Goal: Task Accomplishment & Management: Use online tool/utility

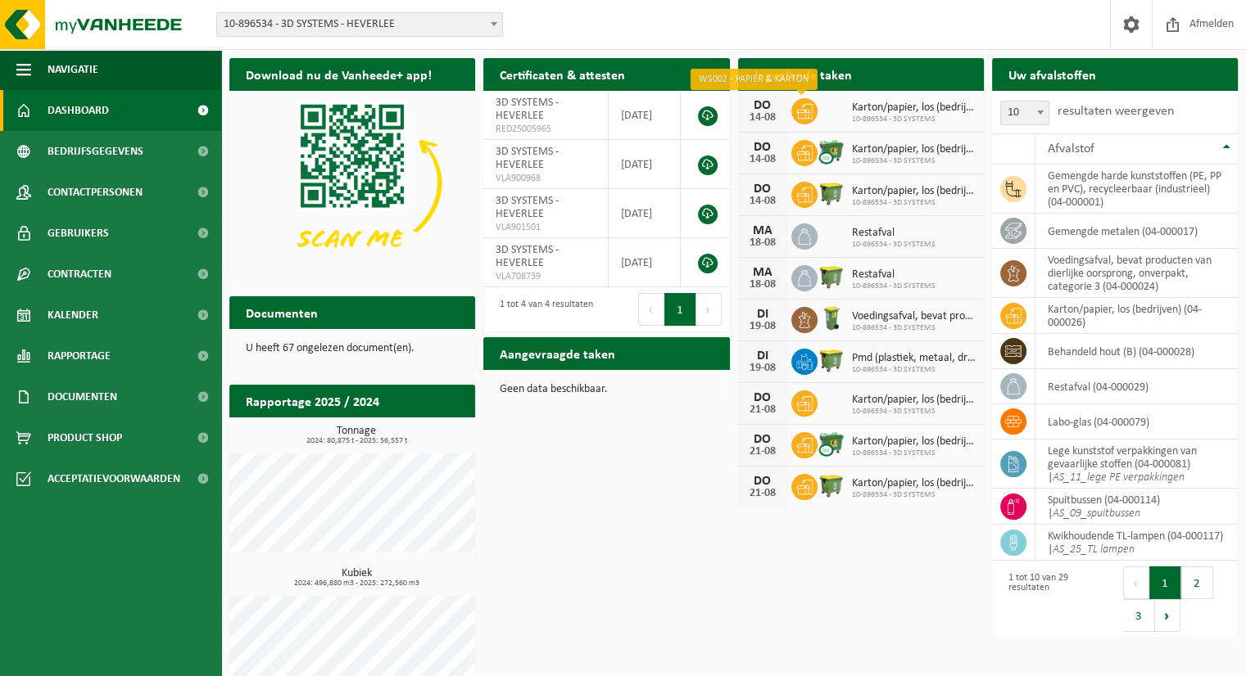
click at [808, 110] on icon at bounding box center [804, 111] width 16 height 15
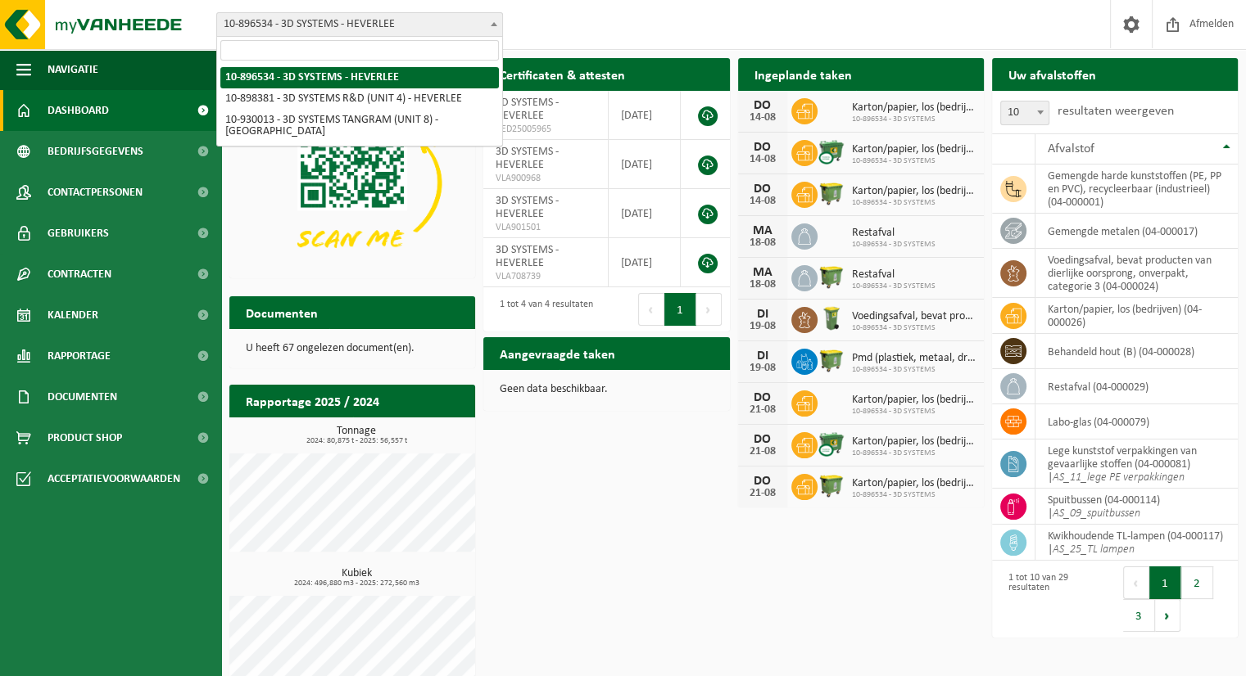
click at [495, 24] on b at bounding box center [494, 24] width 7 height 4
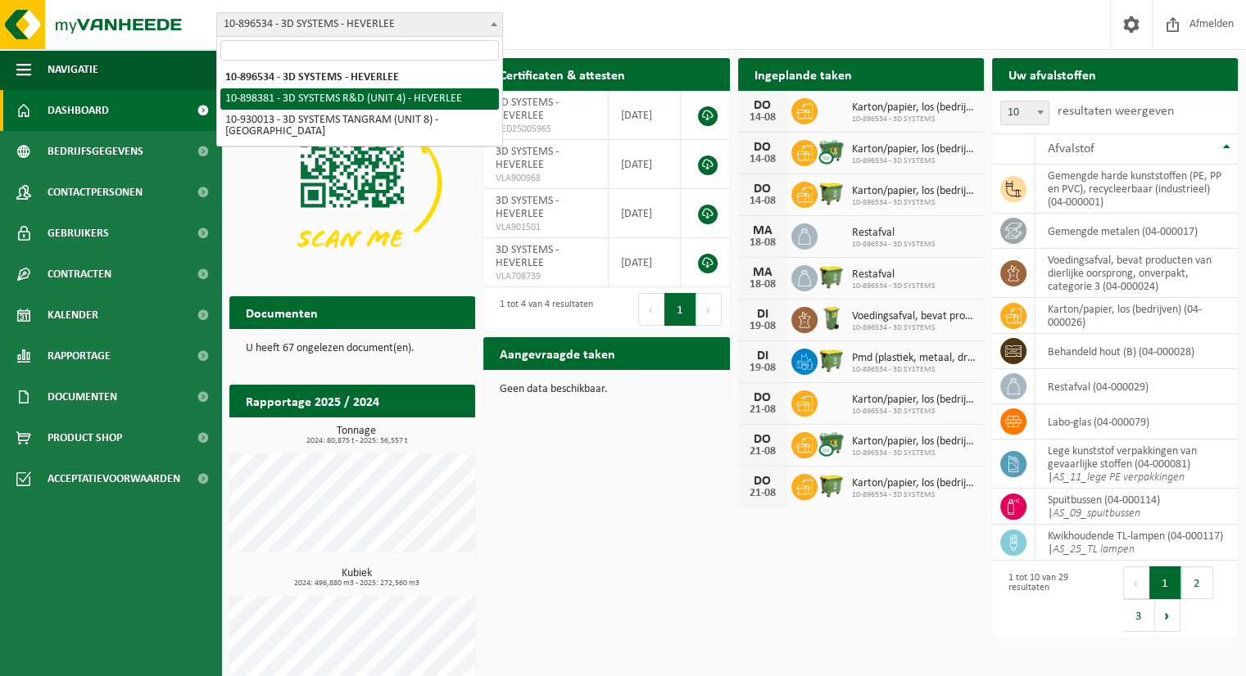
select select "133216"
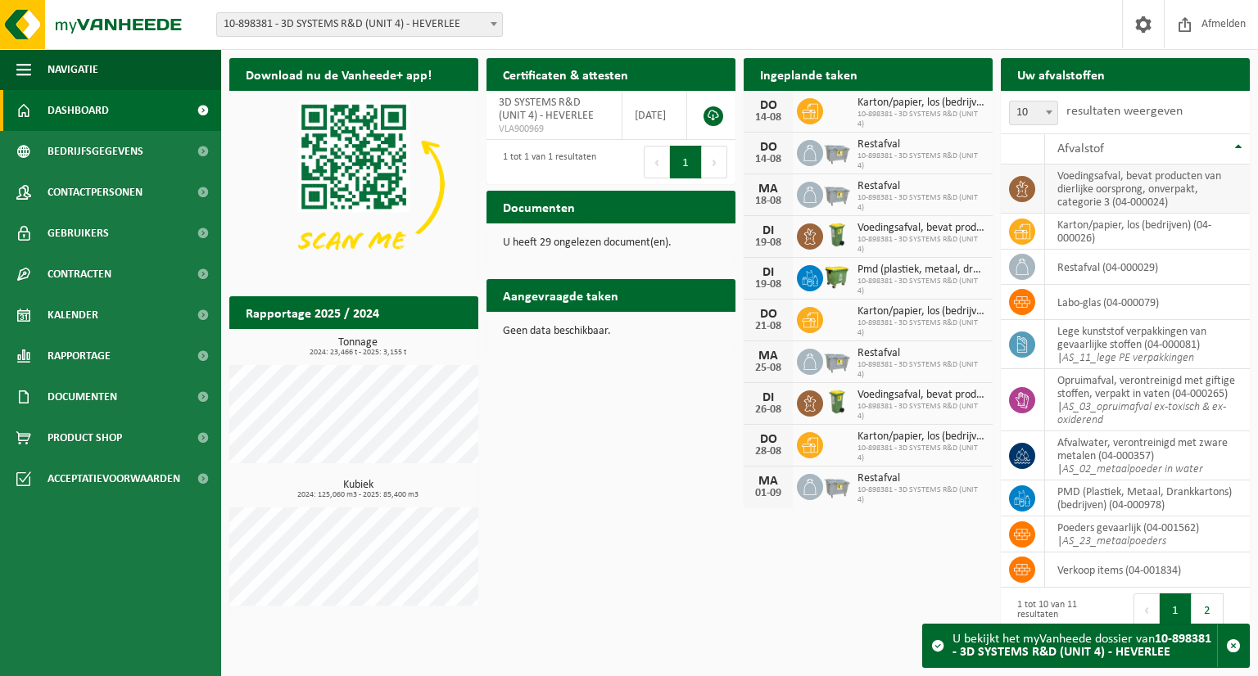
click at [1085, 187] on td "voedingsafval, bevat producten van dierlijke oorsprong, onverpakt, categorie 3 …" at bounding box center [1147, 189] width 205 height 49
click at [1061, 179] on td "voedingsafval, bevat producten van dierlijke oorsprong, onverpakt, categorie 3 …" at bounding box center [1147, 189] width 205 height 49
drag, startPoint x: 1181, startPoint y: 204, endPoint x: 1055, endPoint y: 170, distance: 130.7
click at [1055, 170] on td "voedingsafval, bevat producten van dierlijke oorsprong, onverpakt, categorie 3 …" at bounding box center [1147, 189] width 205 height 49
copy td "voedingsafval, bevat producten van dierlijke oorsprong, onverpakt, categorie 3 …"
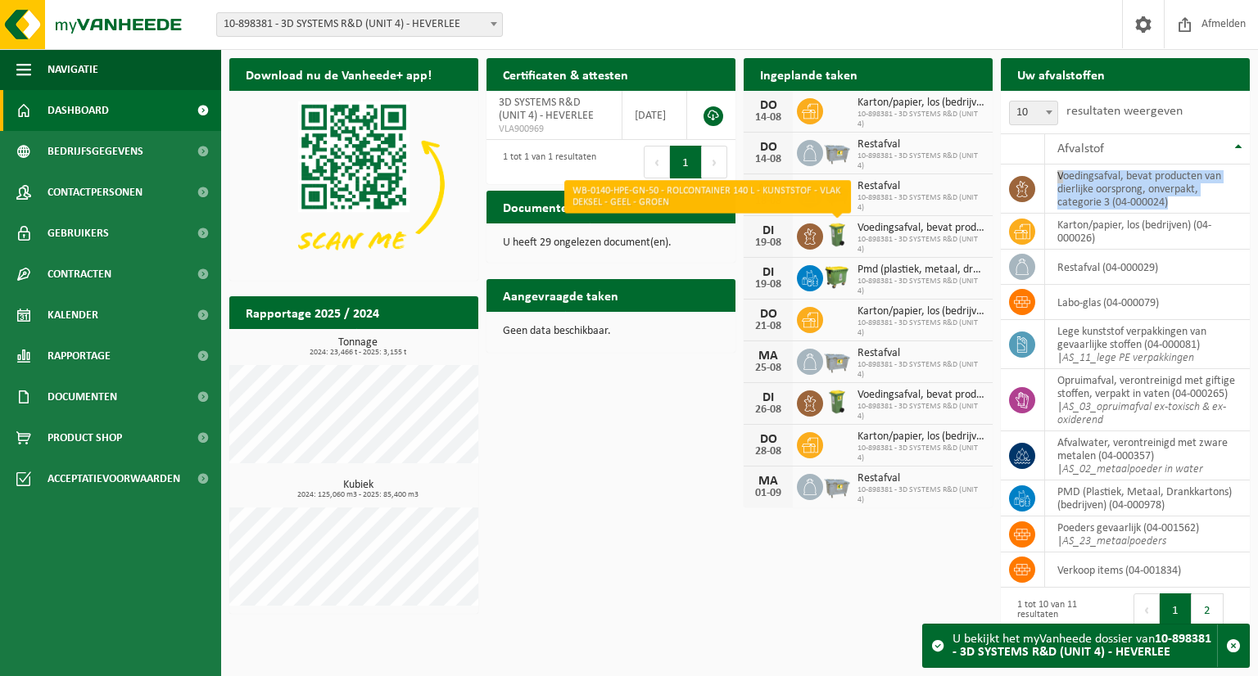
click at [837, 233] on img at bounding box center [837, 235] width 28 height 28
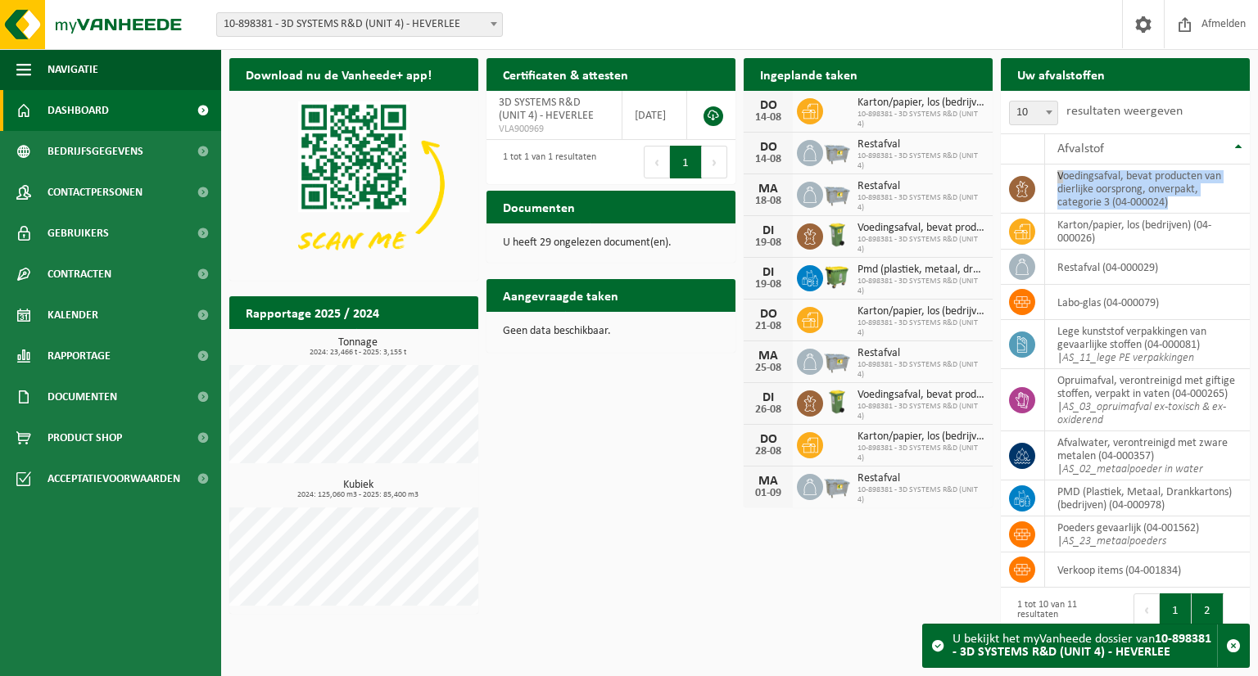
click at [1212, 609] on button "2" at bounding box center [1208, 610] width 32 height 33
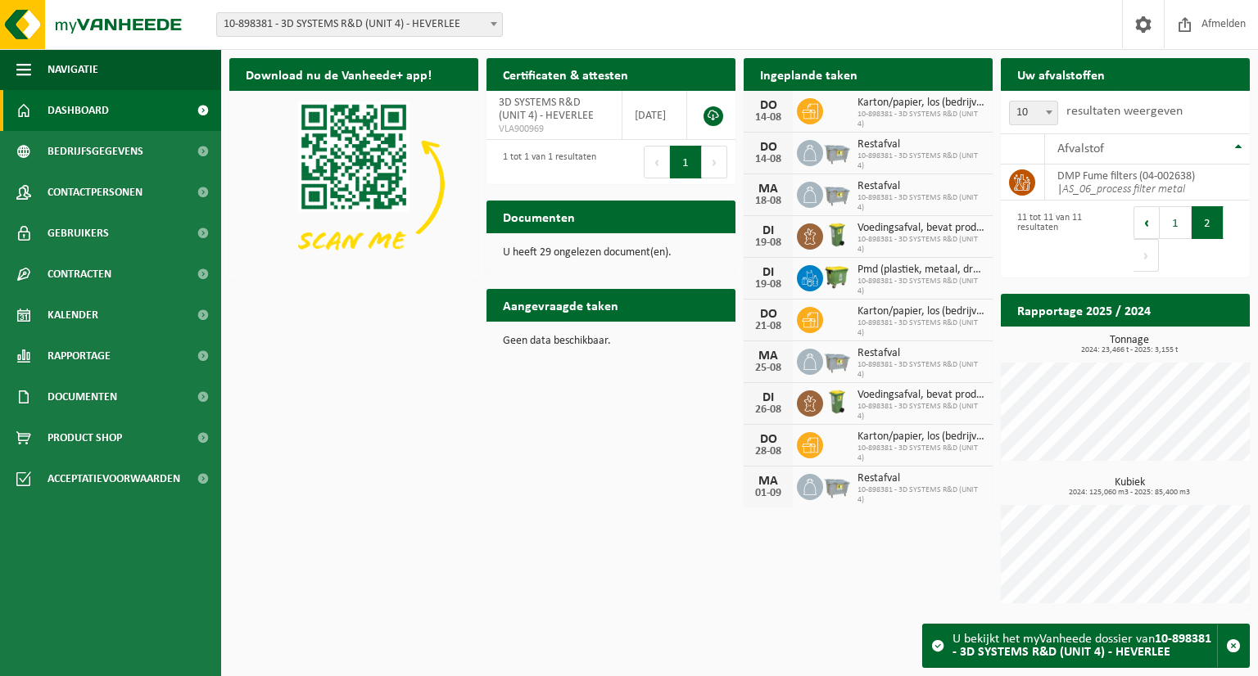
click at [498, 28] on span at bounding box center [494, 23] width 16 height 21
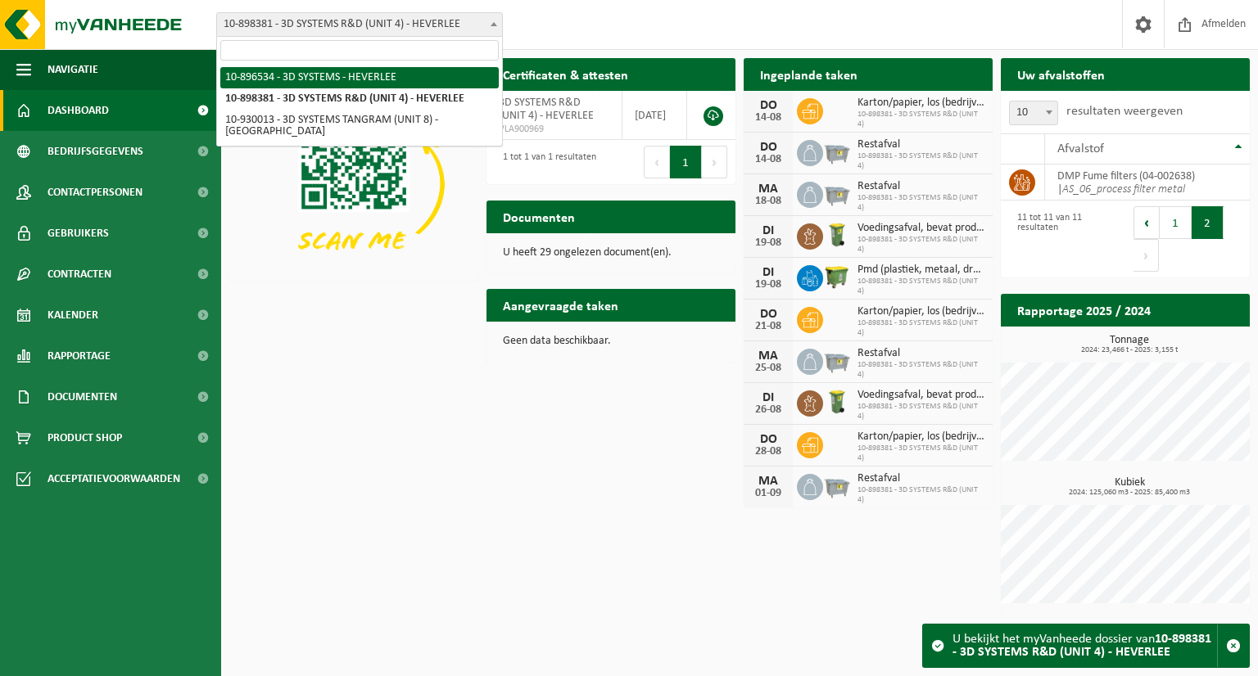
select select "133215"
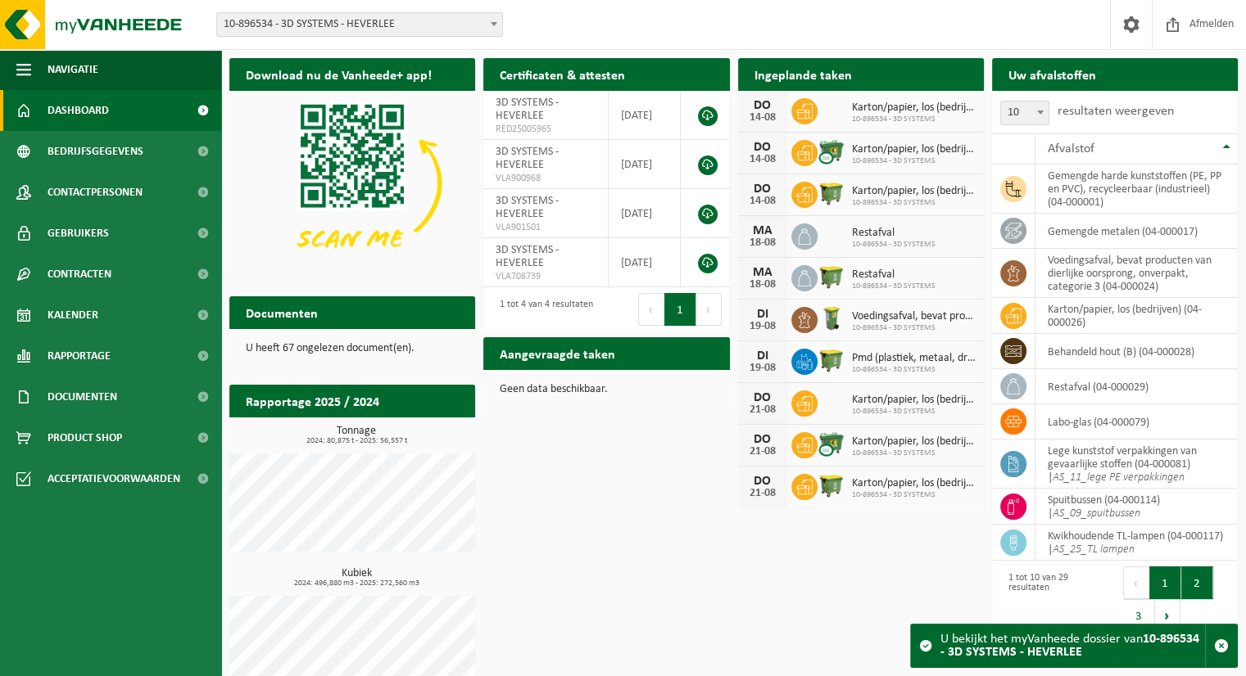
click at [1196, 587] on button "2" at bounding box center [1197, 583] width 32 height 33
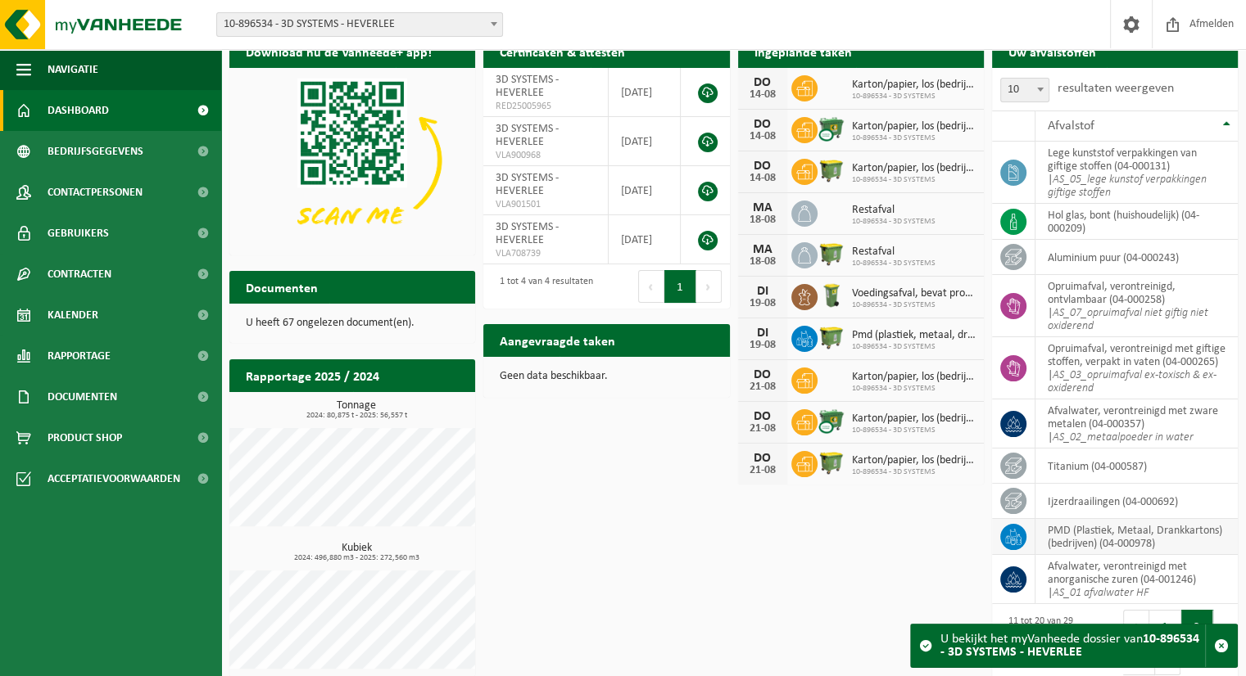
scroll to position [34, 0]
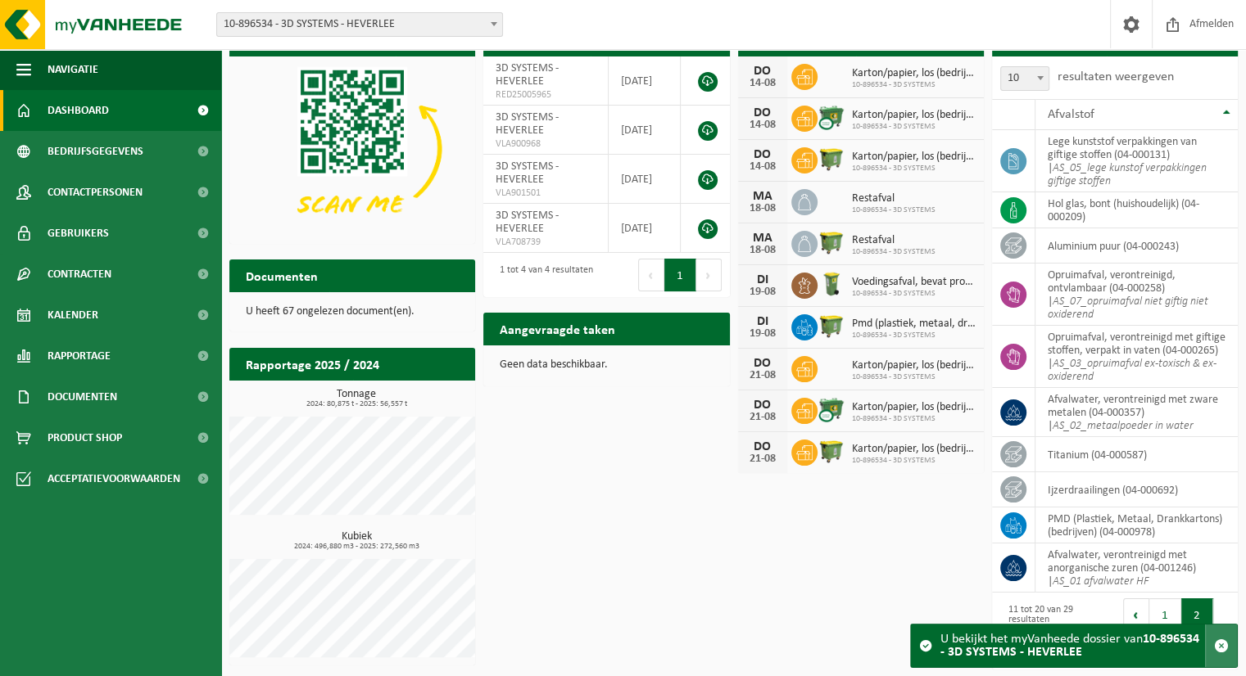
click at [1219, 649] on span "button" at bounding box center [1221, 646] width 15 height 15
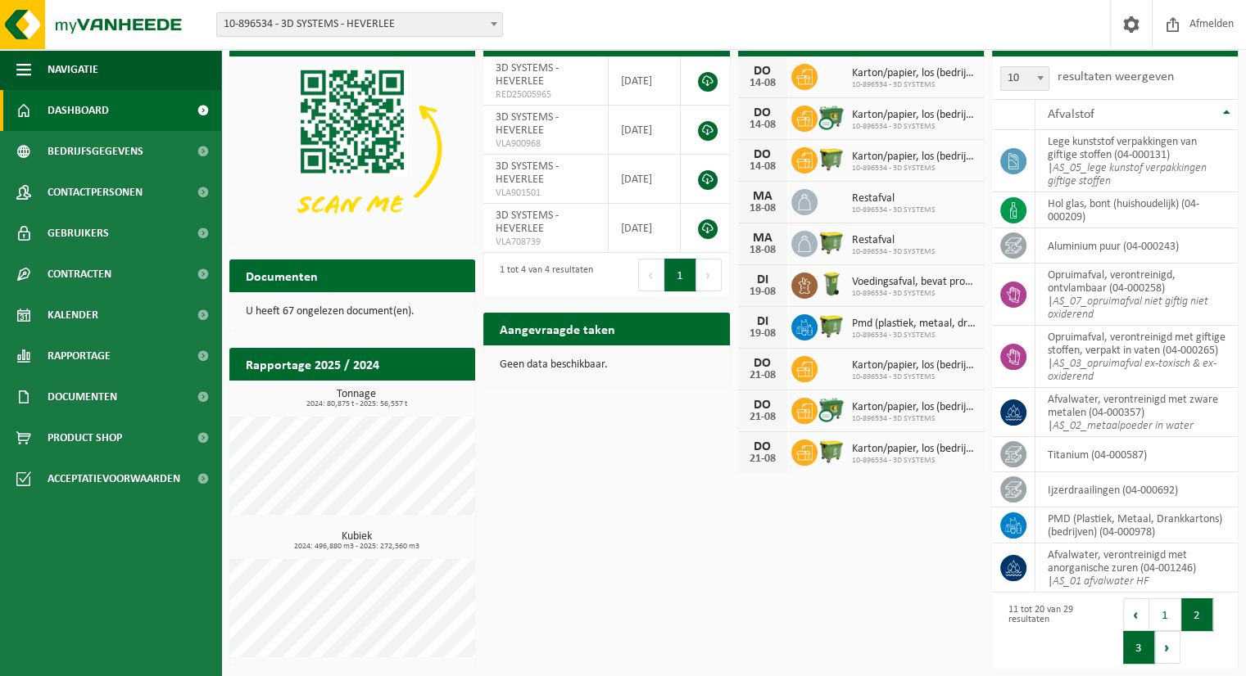
click at [1142, 646] on button "3" at bounding box center [1139, 647] width 32 height 33
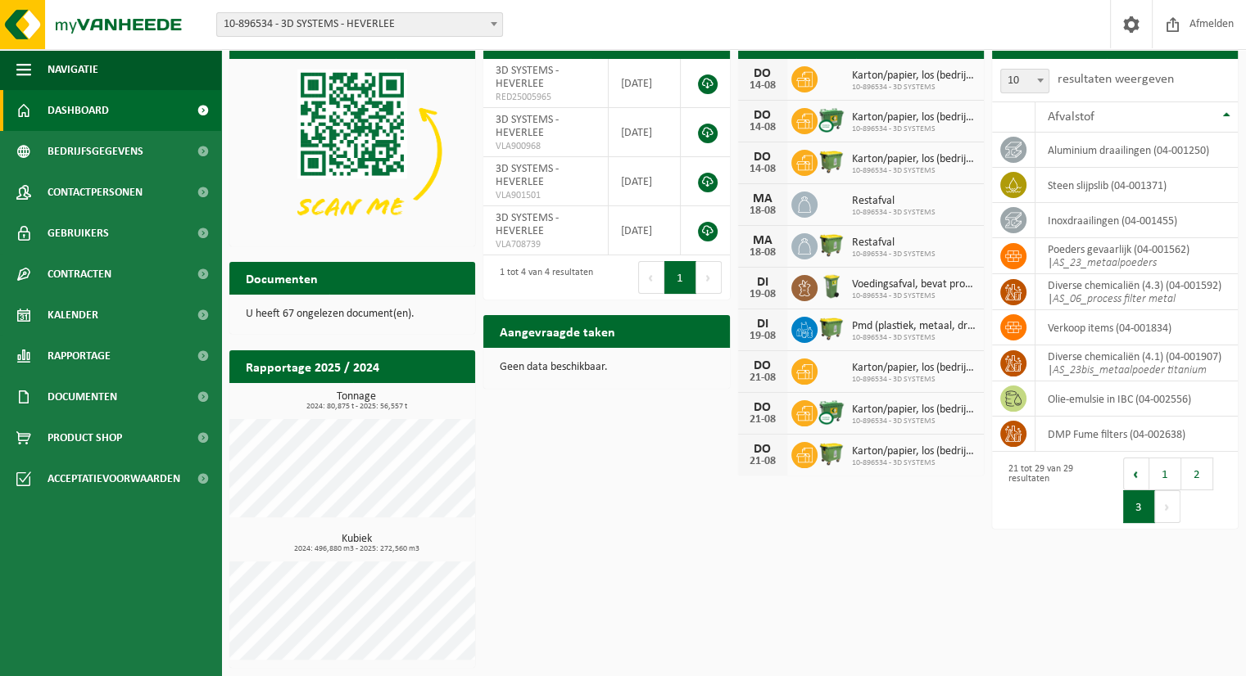
scroll to position [32, 0]
click at [117, 436] on span "Product Shop" at bounding box center [85, 438] width 75 height 41
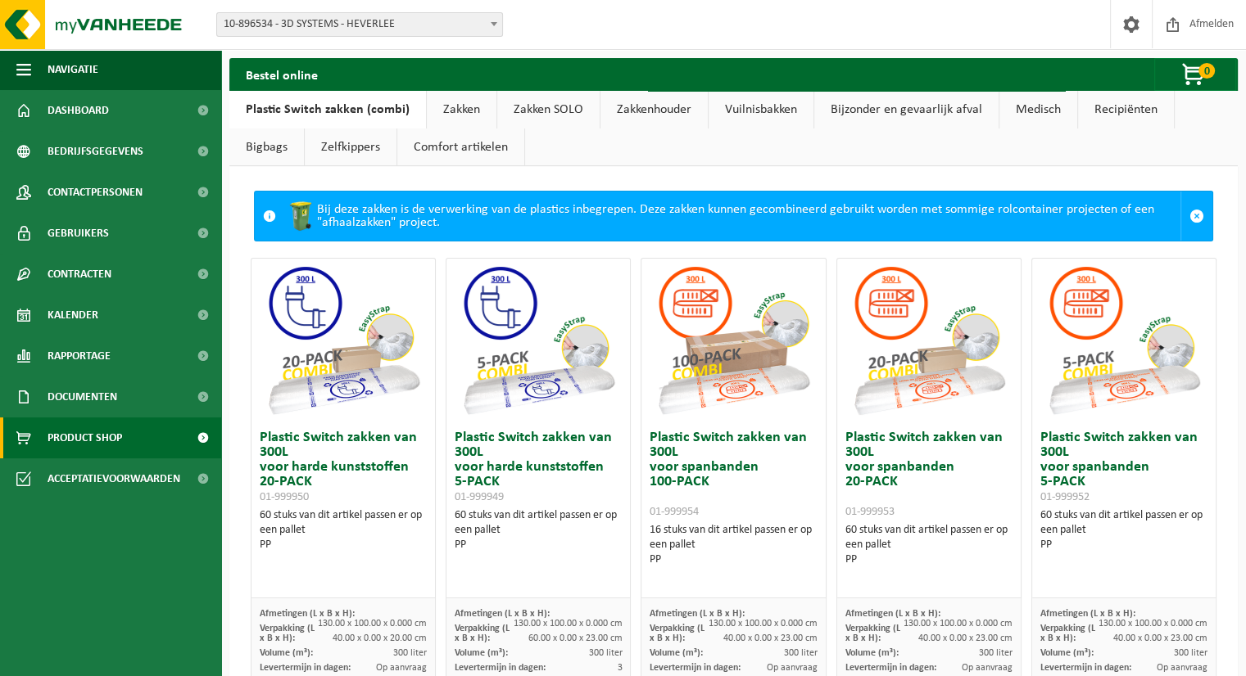
click at [450, 110] on link "Zakken" at bounding box center [462, 110] width 70 height 38
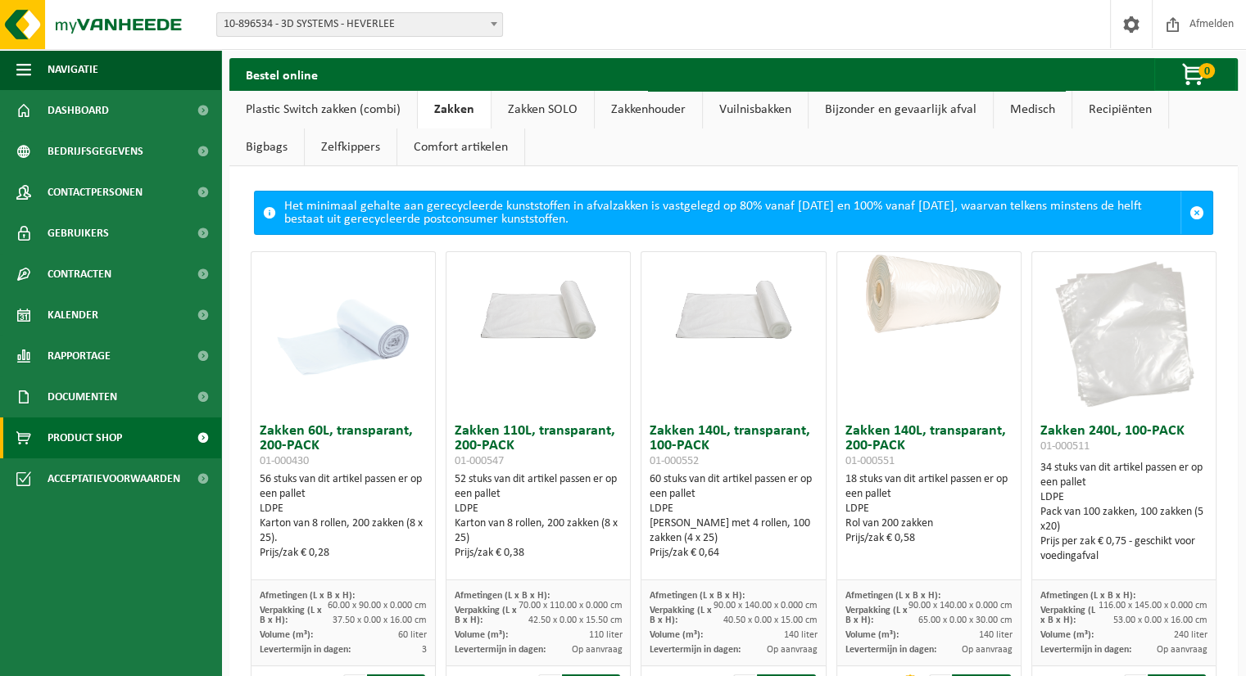
click at [524, 112] on link "Zakken SOLO" at bounding box center [542, 110] width 102 height 38
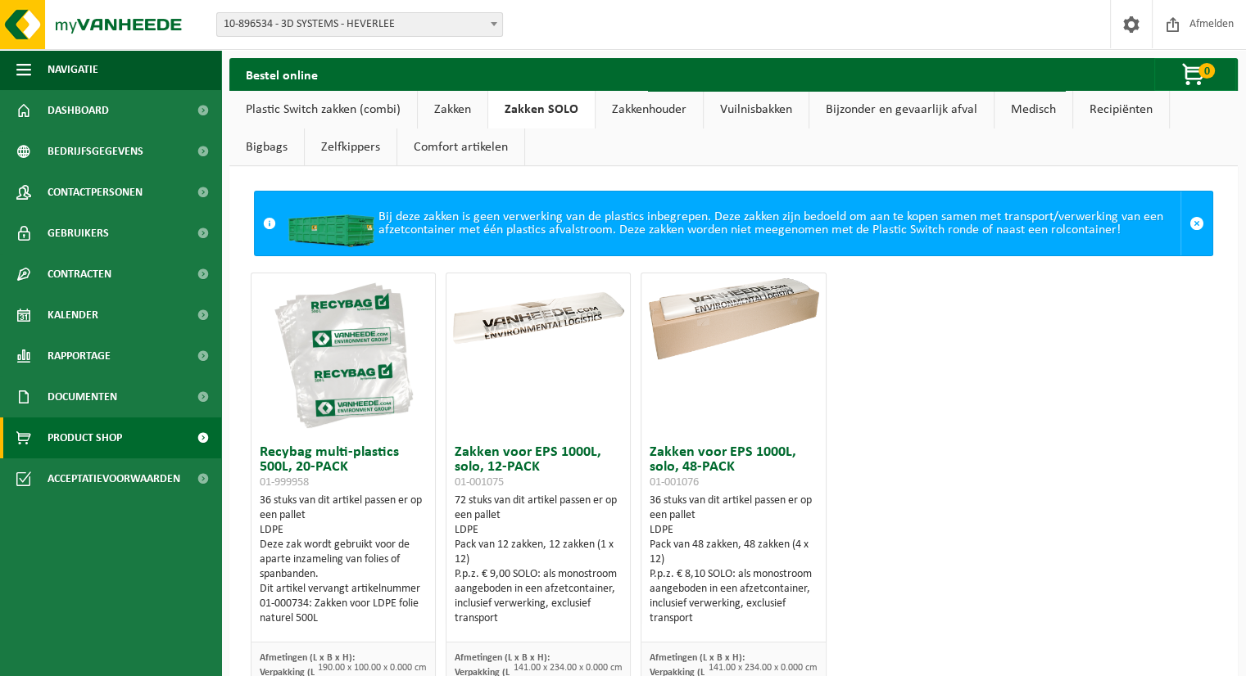
click at [643, 113] on link "Zakkenhouder" at bounding box center [648, 110] width 107 height 38
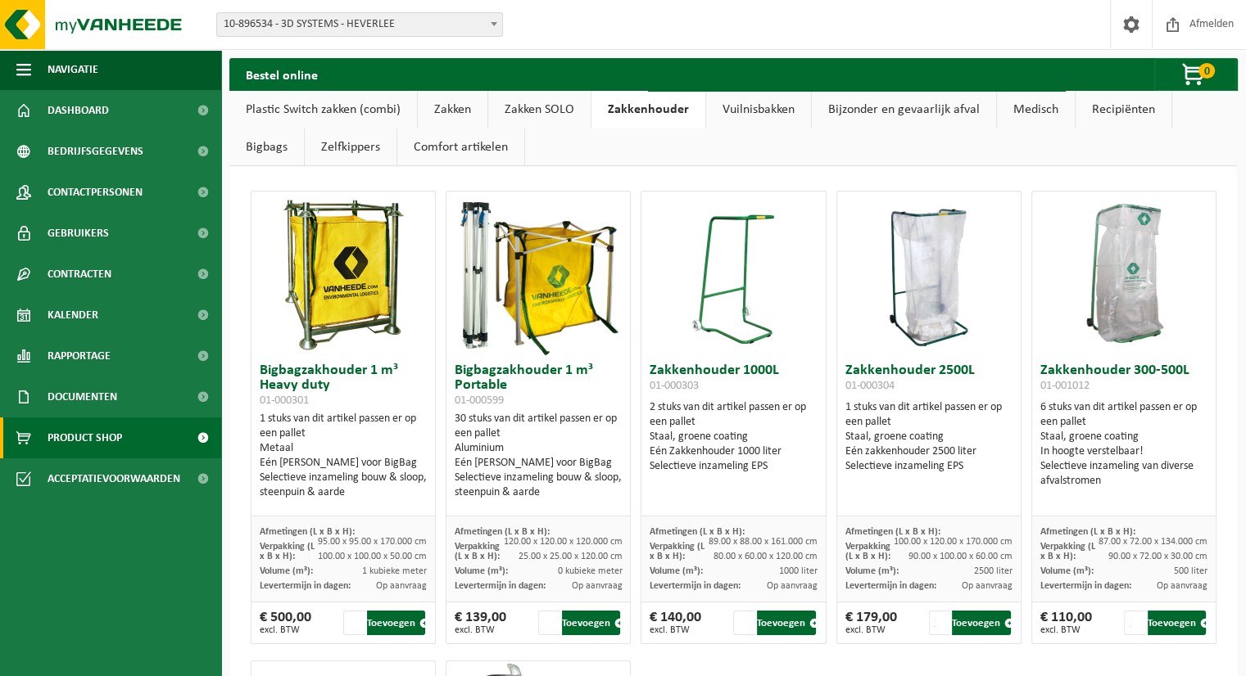
click at [771, 115] on link "Vuilnisbakken" at bounding box center [758, 110] width 105 height 38
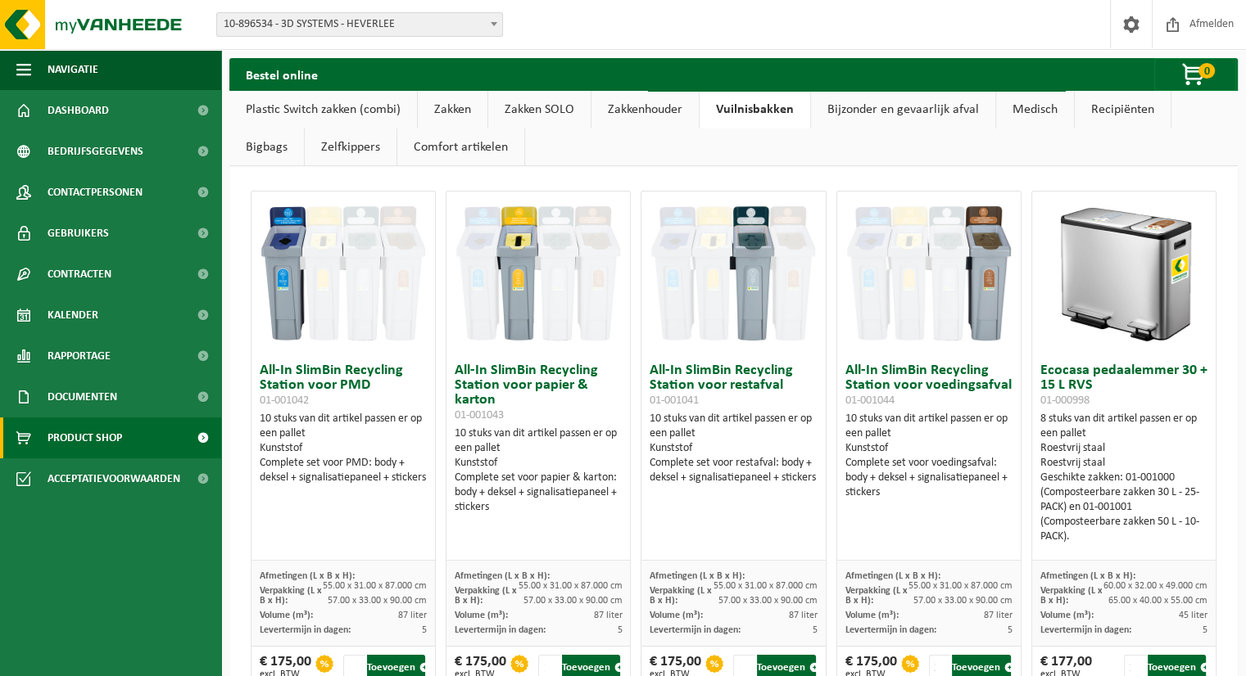
click at [667, 115] on link "Zakkenhouder" at bounding box center [644, 110] width 107 height 38
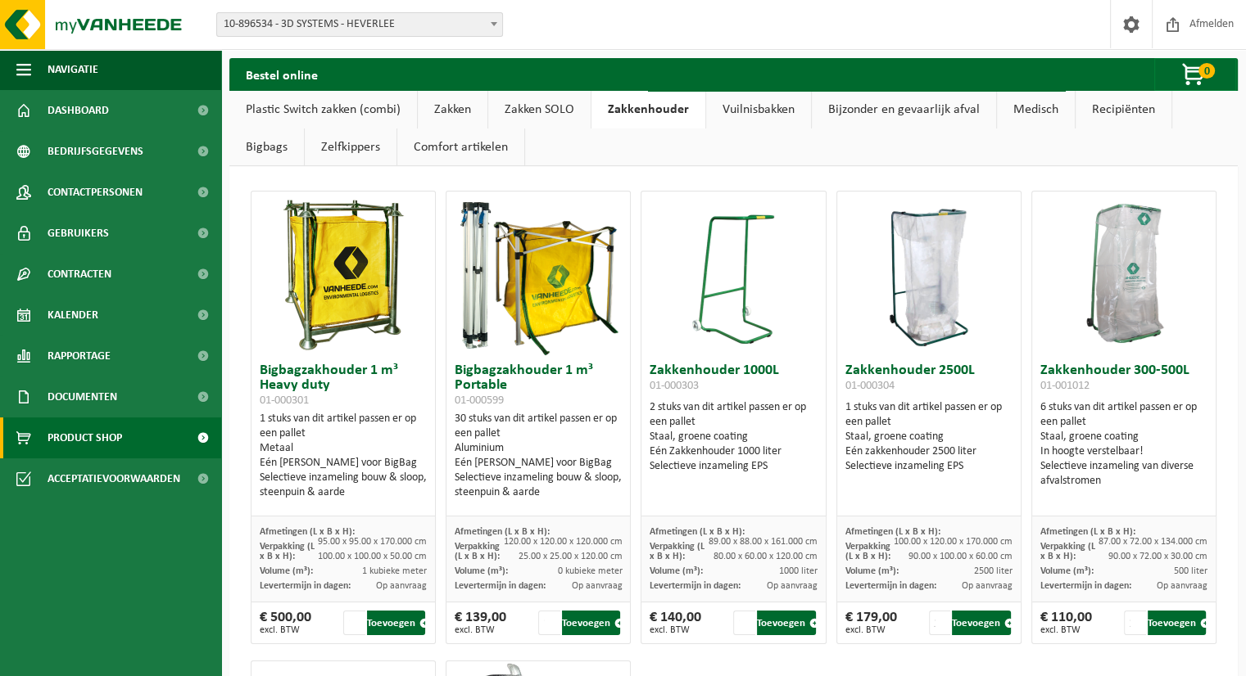
click at [733, 115] on link "Vuilnisbakken" at bounding box center [758, 110] width 105 height 38
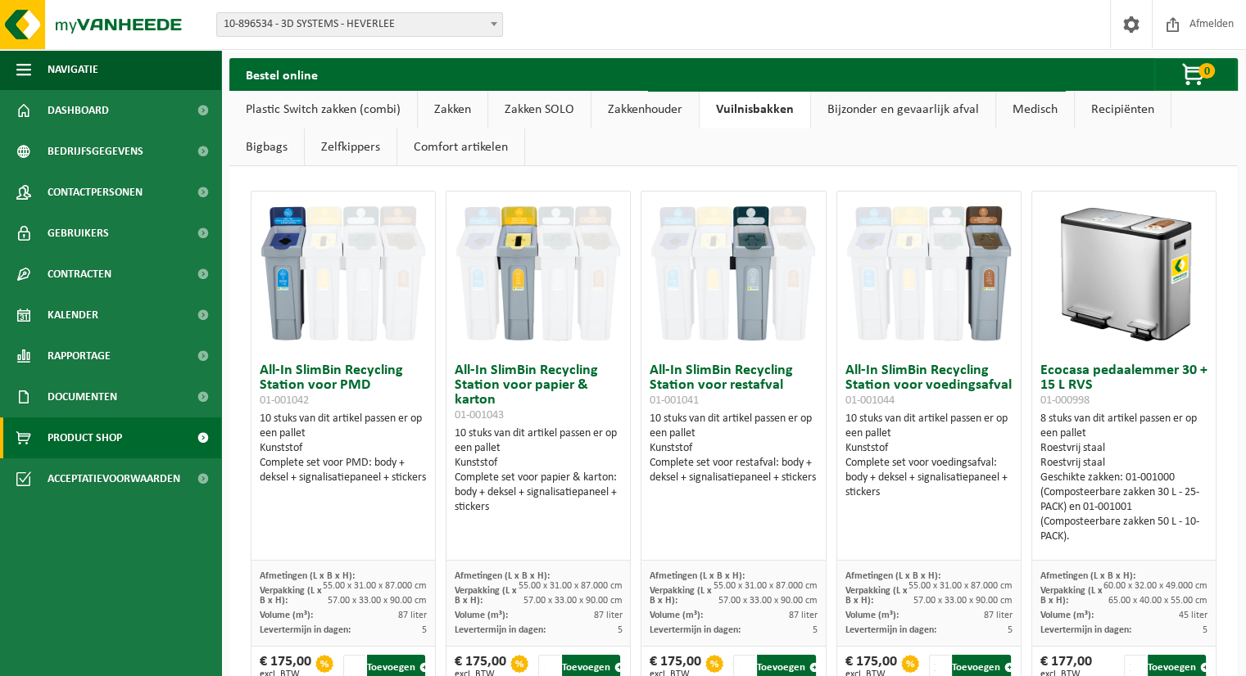
click at [888, 109] on link "Bijzonder en gevaarlijk afval" at bounding box center [903, 110] width 184 height 38
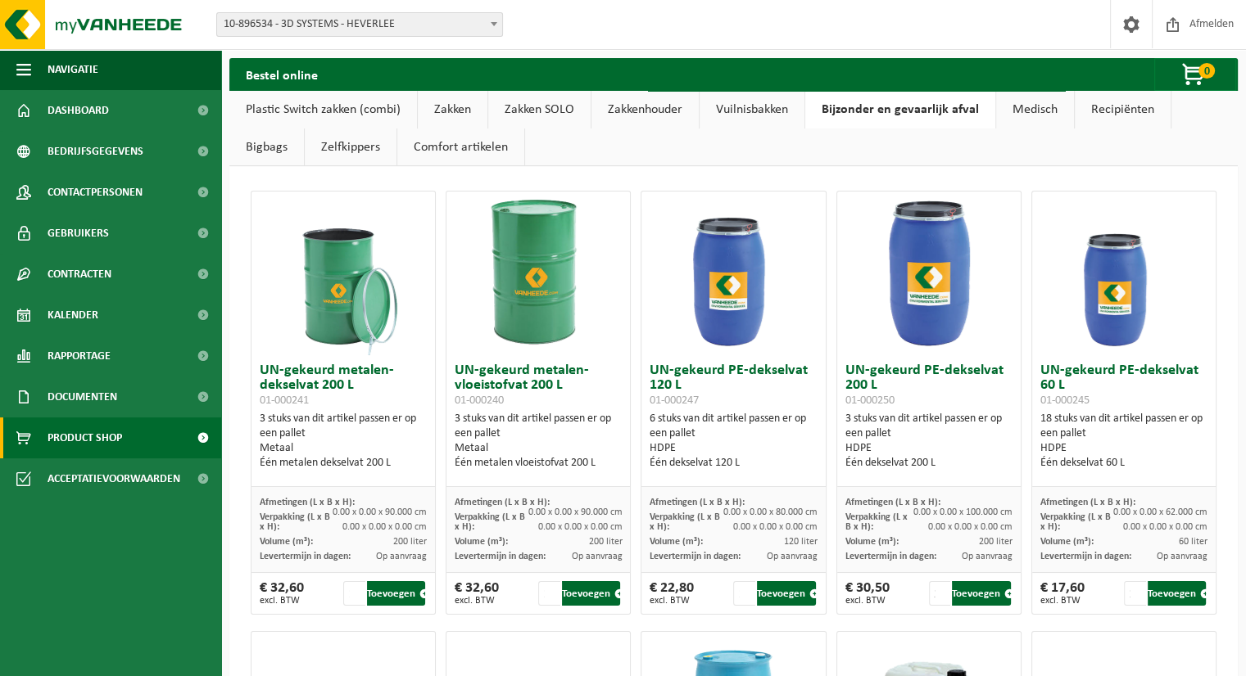
click at [1045, 113] on link "Medisch" at bounding box center [1035, 110] width 78 height 38
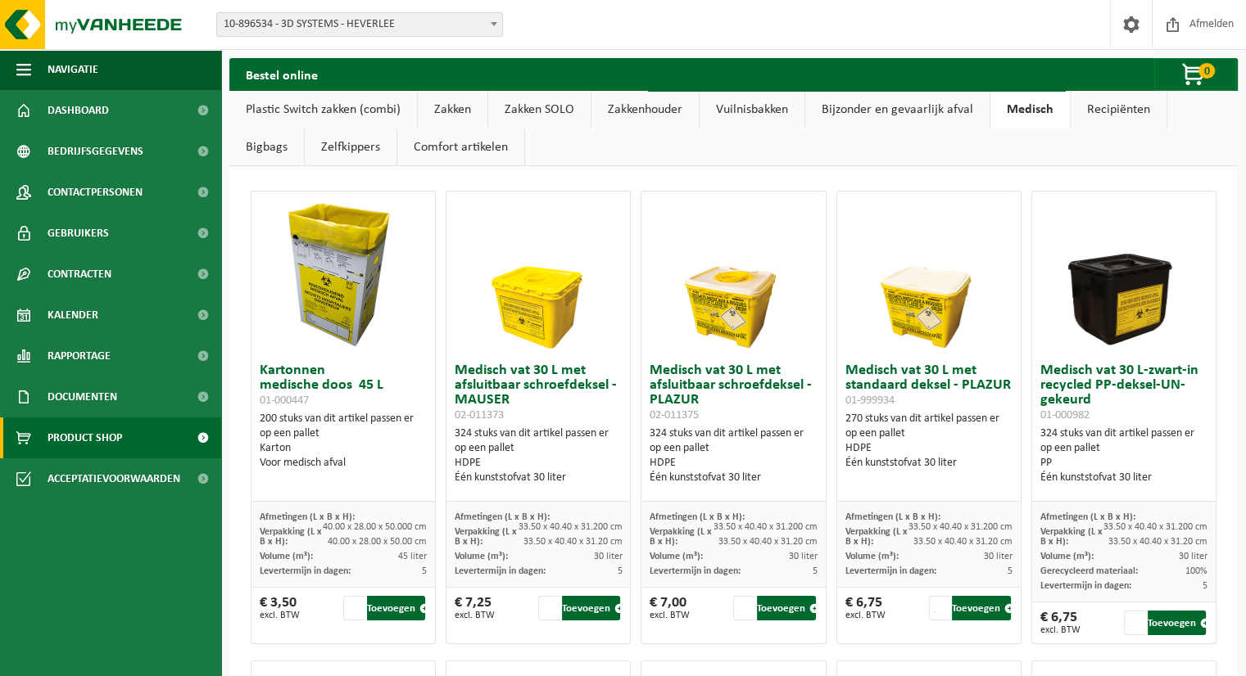
click at [932, 113] on link "Bijzonder en gevaarlijk afval" at bounding box center [897, 110] width 184 height 38
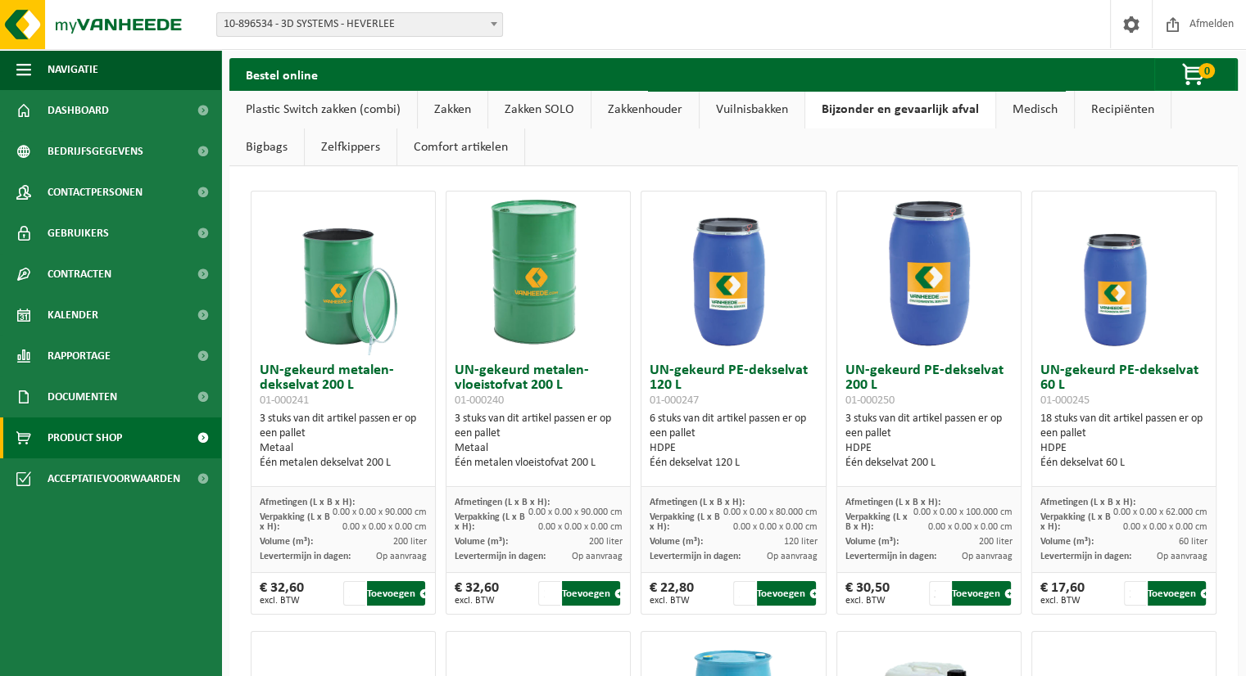
click at [509, 260] on img at bounding box center [538, 274] width 164 height 164
click at [1025, 111] on link "Medisch" at bounding box center [1035, 110] width 78 height 38
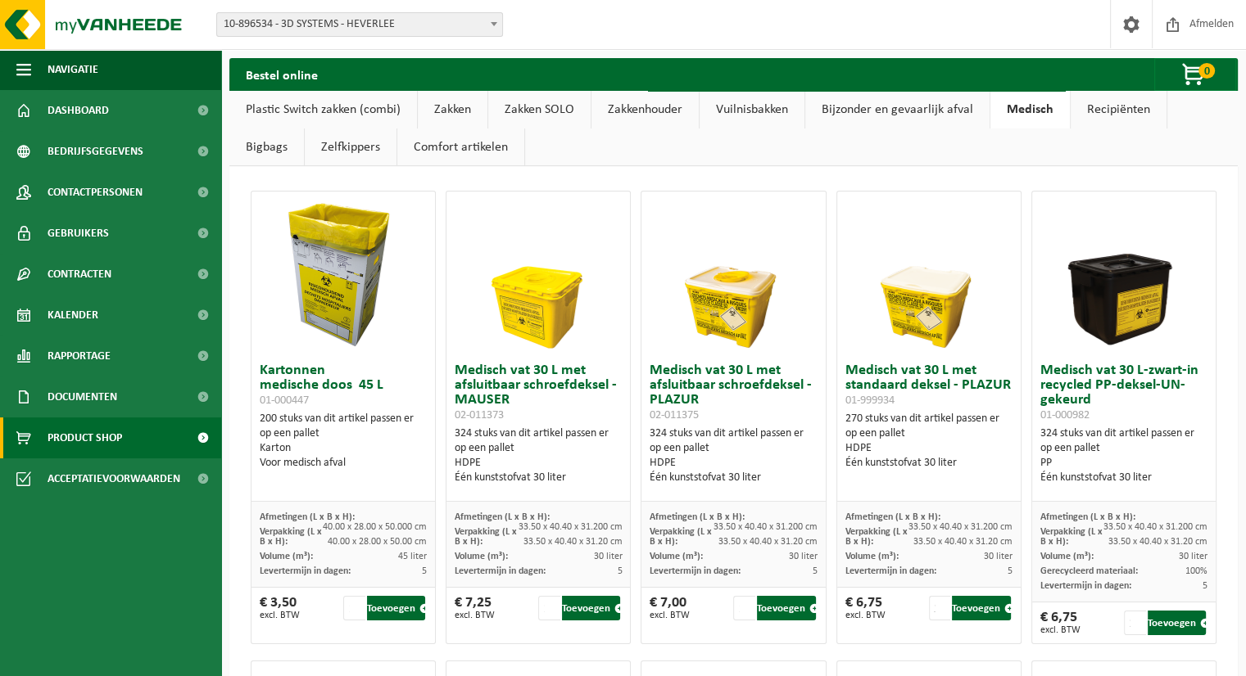
click at [1120, 109] on link "Recipiënten" at bounding box center [1118, 110] width 96 height 38
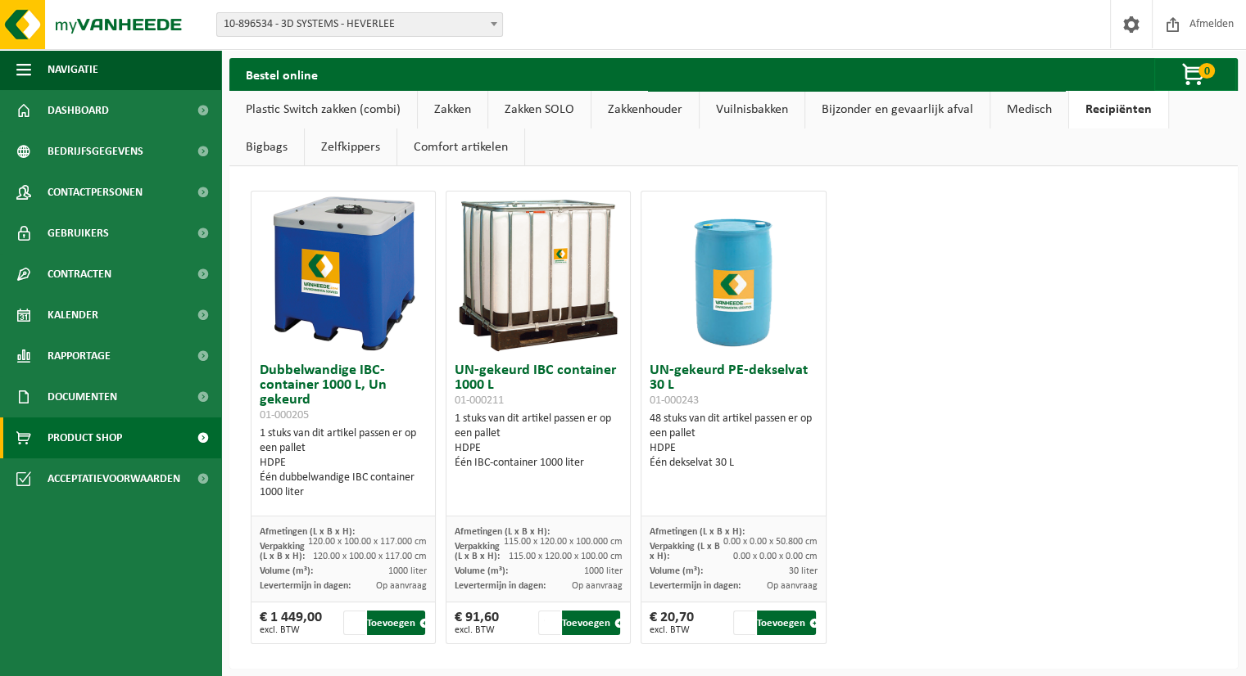
click at [267, 148] on link "Bigbags" at bounding box center [266, 148] width 75 height 38
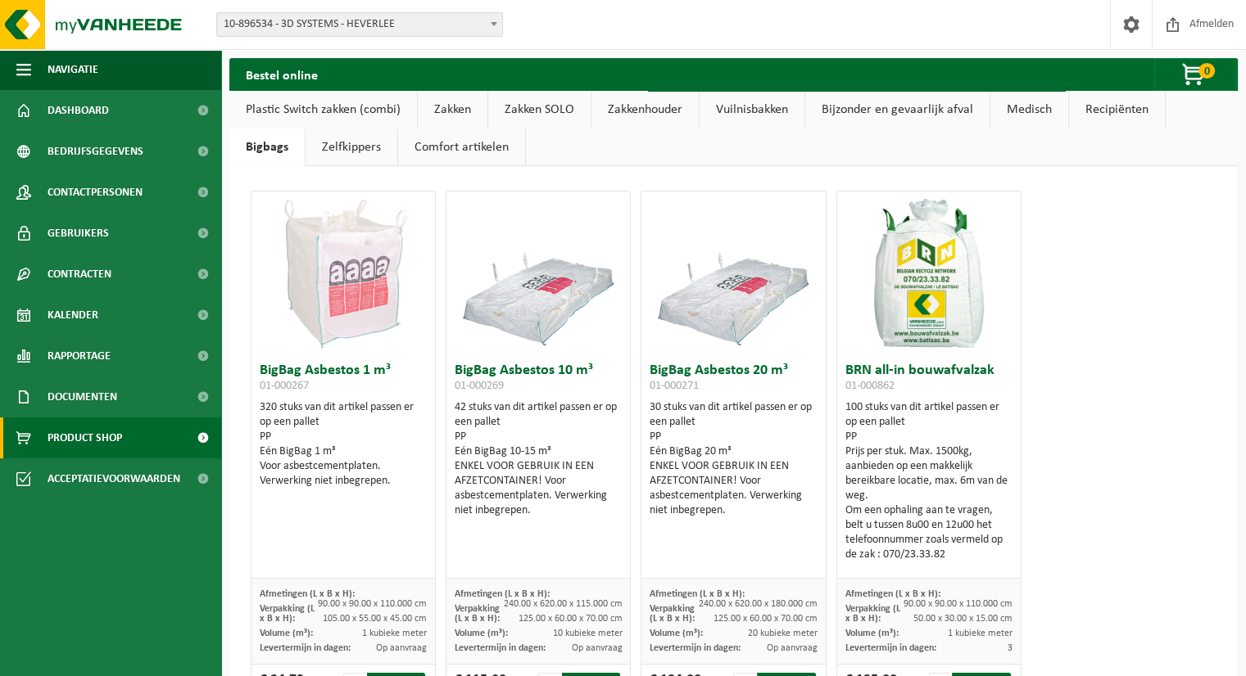
click at [398, 151] on link "Comfort artikelen" at bounding box center [461, 148] width 127 height 38
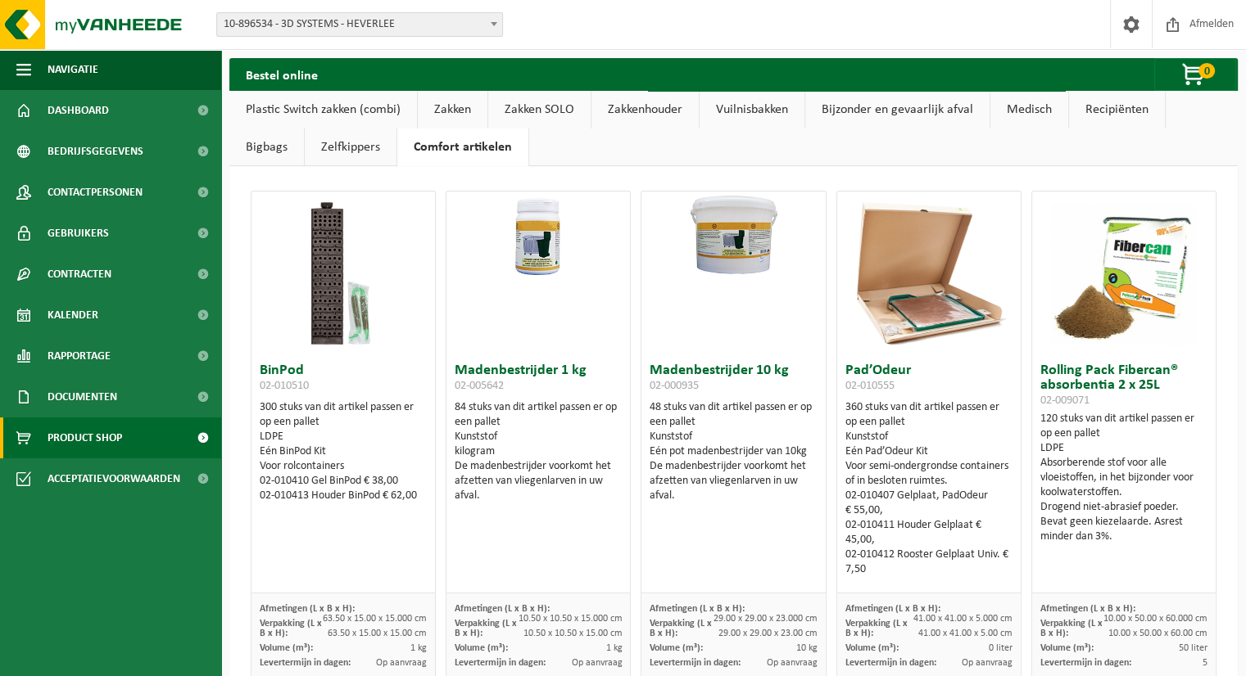
click at [459, 115] on link "Zakken" at bounding box center [453, 110] width 70 height 38
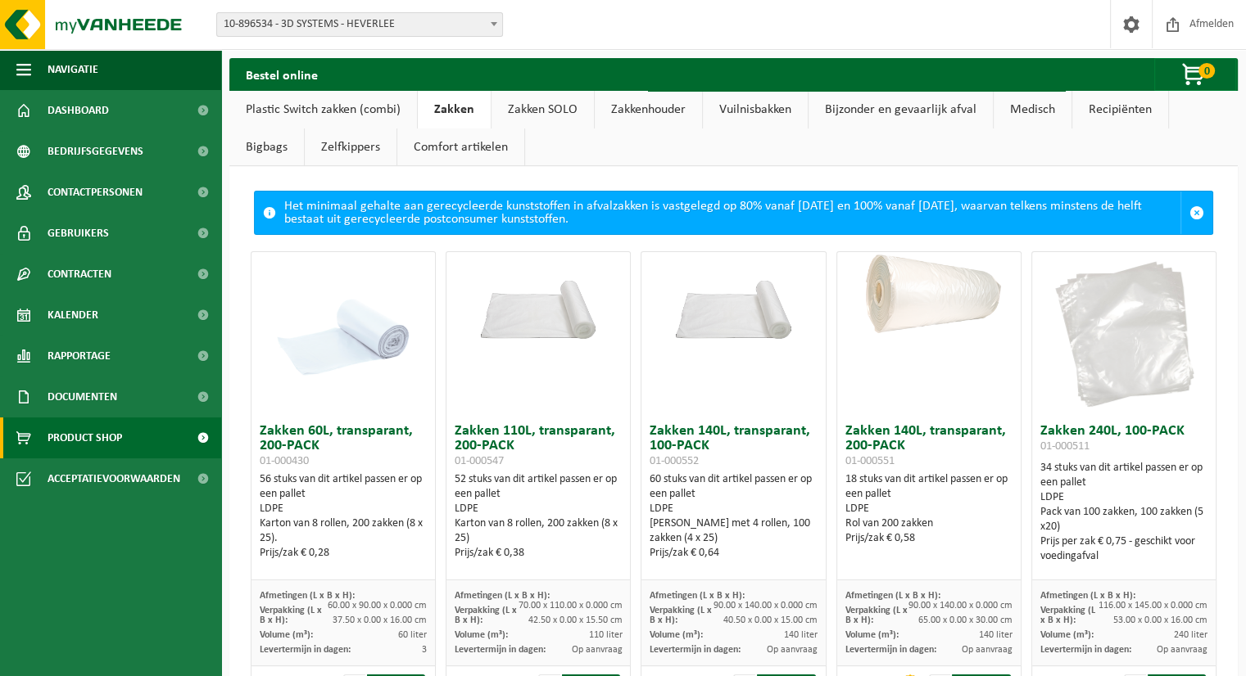
click at [527, 119] on link "Zakken SOLO" at bounding box center [542, 110] width 102 height 38
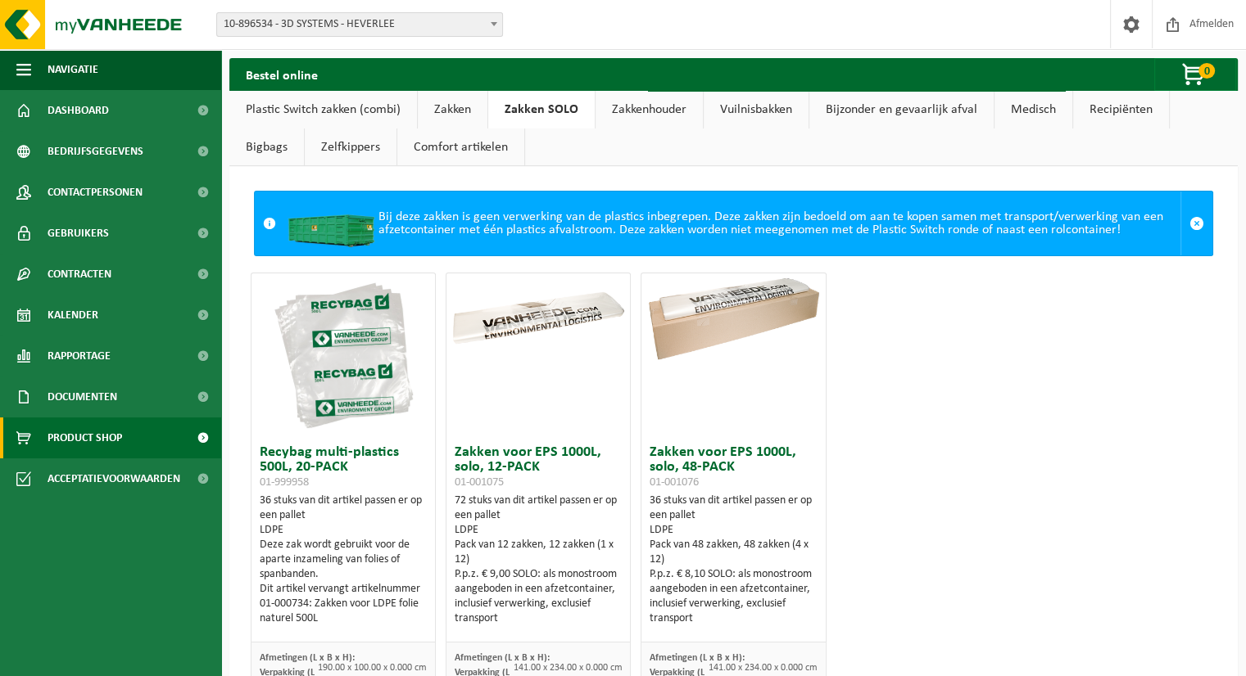
click at [314, 109] on link "Plastic Switch zakken (combi)" at bounding box center [323, 110] width 188 height 38
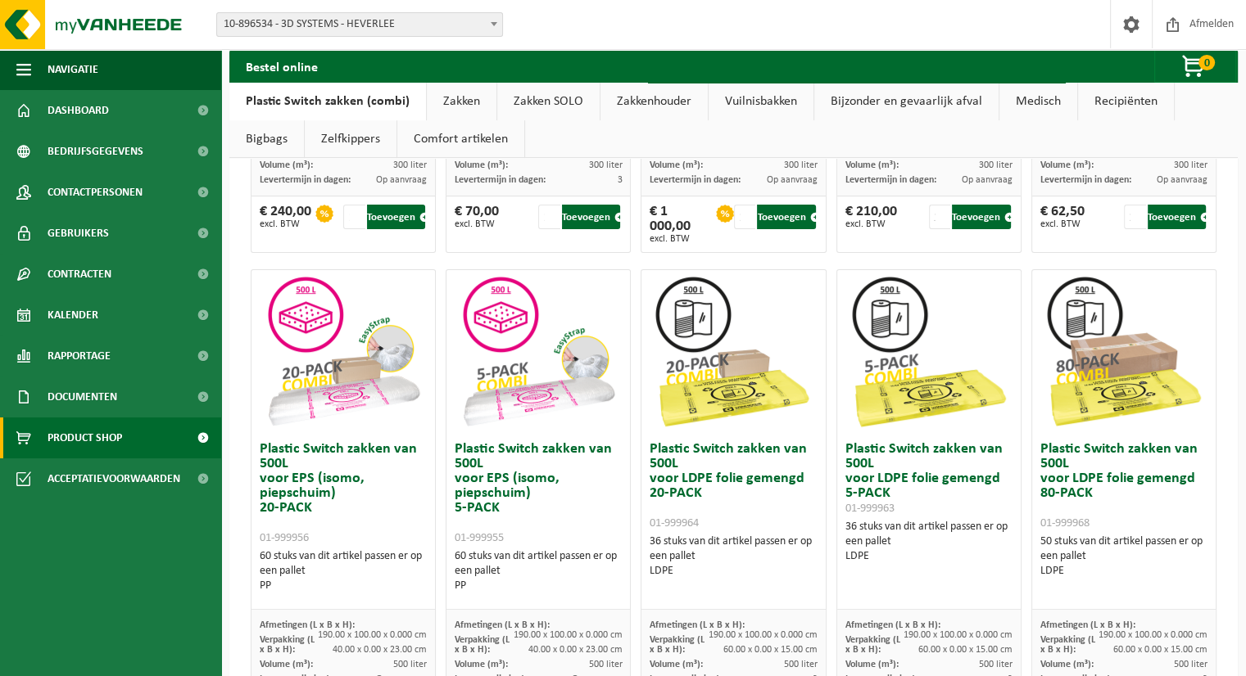
scroll to position [491, 0]
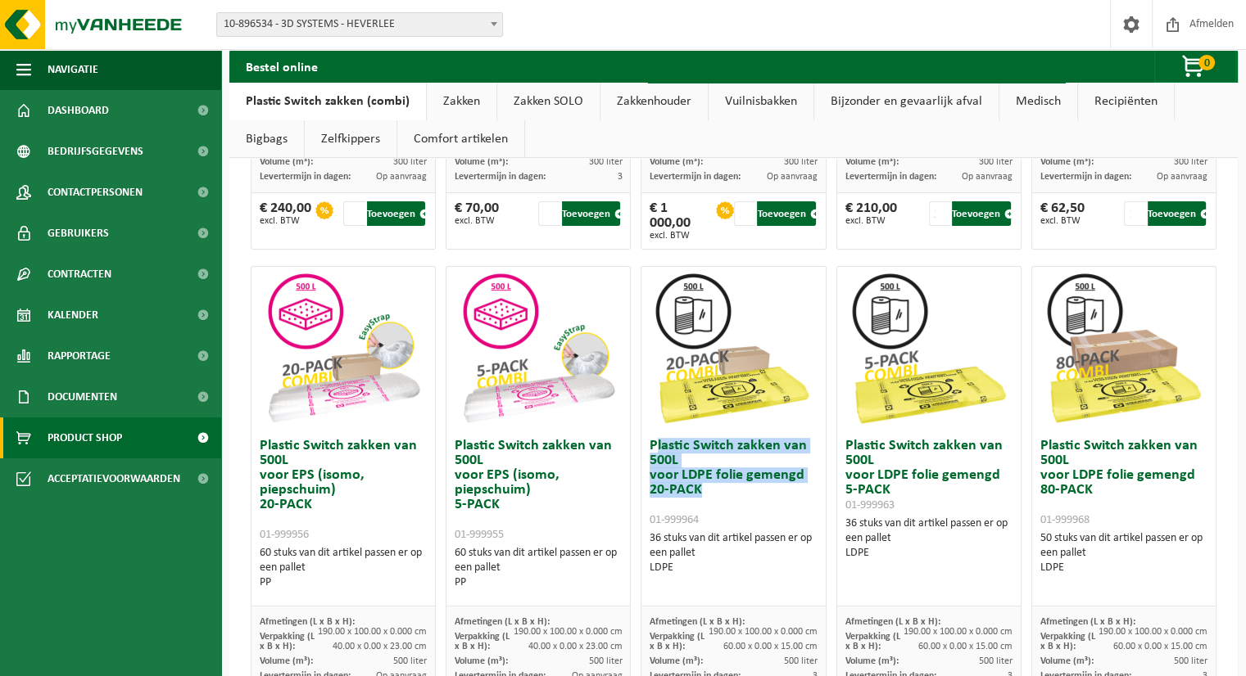
drag, startPoint x: 649, startPoint y: 444, endPoint x: 731, endPoint y: 492, distance: 95.1
click at [731, 492] on h3 "Plastic Switch zakken van 500L voor LDPE folie gemengd 20-PACK 01-999964" at bounding box center [732, 483] width 167 height 88
click at [734, 499] on h3 "Plastic Switch zakken van 500L voor LDPE folie gemengd 20-PACK 01-999964" at bounding box center [732, 483] width 167 height 88
drag, startPoint x: 645, startPoint y: 441, endPoint x: 695, endPoint y: 499, distance: 76.1
click at [695, 499] on h3 "Plastic Switch zakken van 500L voor LDPE folie gemengd 20-PACK 01-999964" at bounding box center [732, 483] width 167 height 88
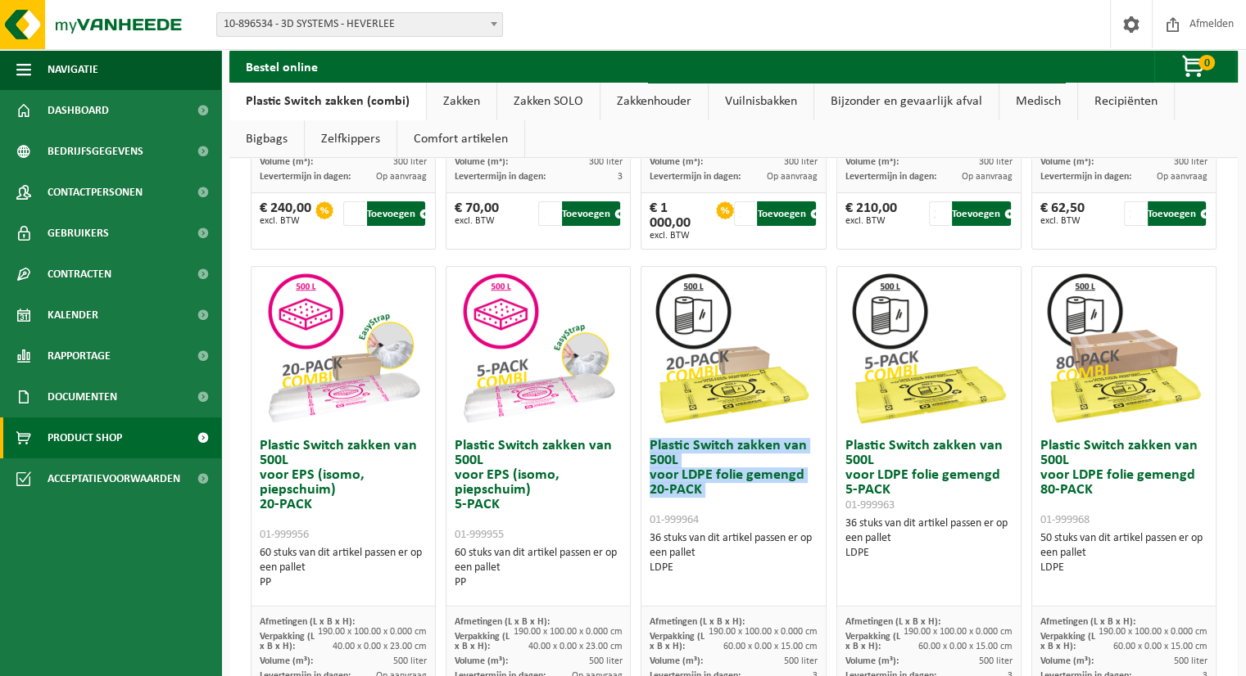
copy h3 "Plastic Switch zakken van 500L voor LDPE folie gemengd 20-PACK"
click at [738, 493] on h3 "Plastic Switch zakken van 500L voor LDPE folie gemengd 20-PACK 01-999964" at bounding box center [732, 483] width 167 height 88
drag, startPoint x: 677, startPoint y: 471, endPoint x: 805, endPoint y: 473, distance: 127.8
click at [805, 473] on h3 "Plastic Switch zakken van 500L voor LDPE folie gemengd 20-PACK 01-999964" at bounding box center [732, 483] width 167 height 88
copy h3 "LDPE folie gemengd"
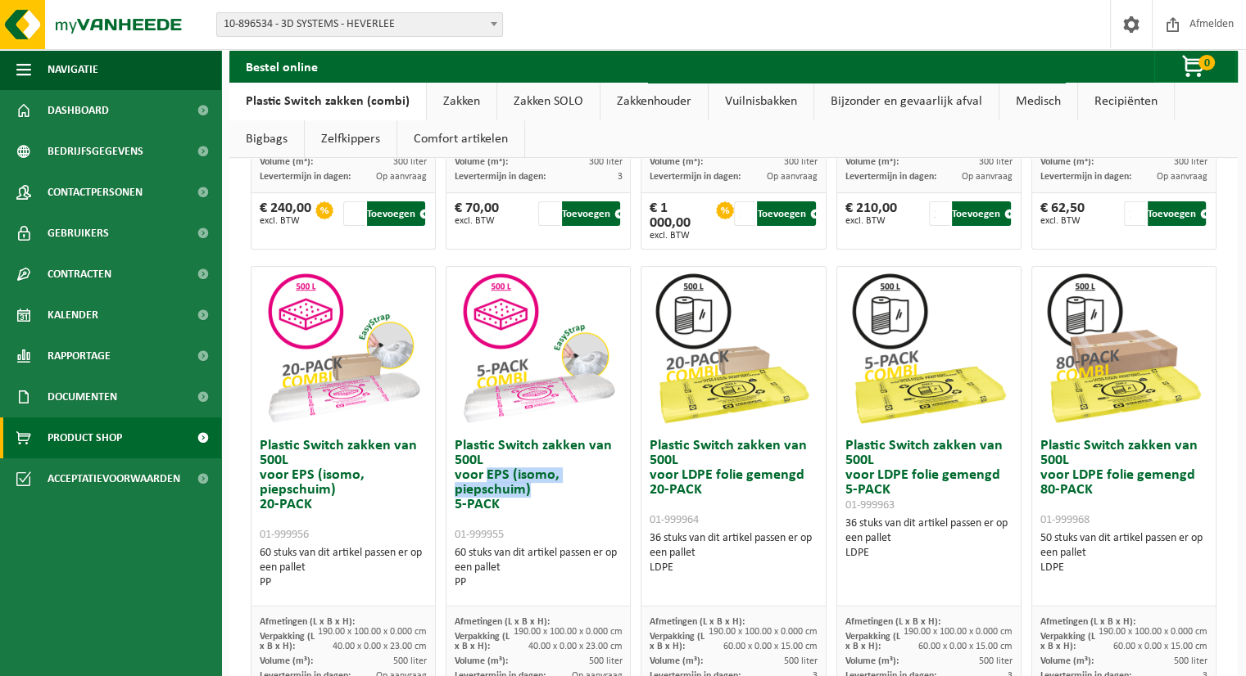
drag, startPoint x: 482, startPoint y: 468, endPoint x: 528, endPoint y: 494, distance: 53.1
click at [528, 494] on h3 "Plastic Switch zakken van 500L voor EPS (isomo, piepschuim) 5-PACK 01-999955" at bounding box center [538, 490] width 167 height 103
copy h3 "EPS (isomo, piepschuim)"
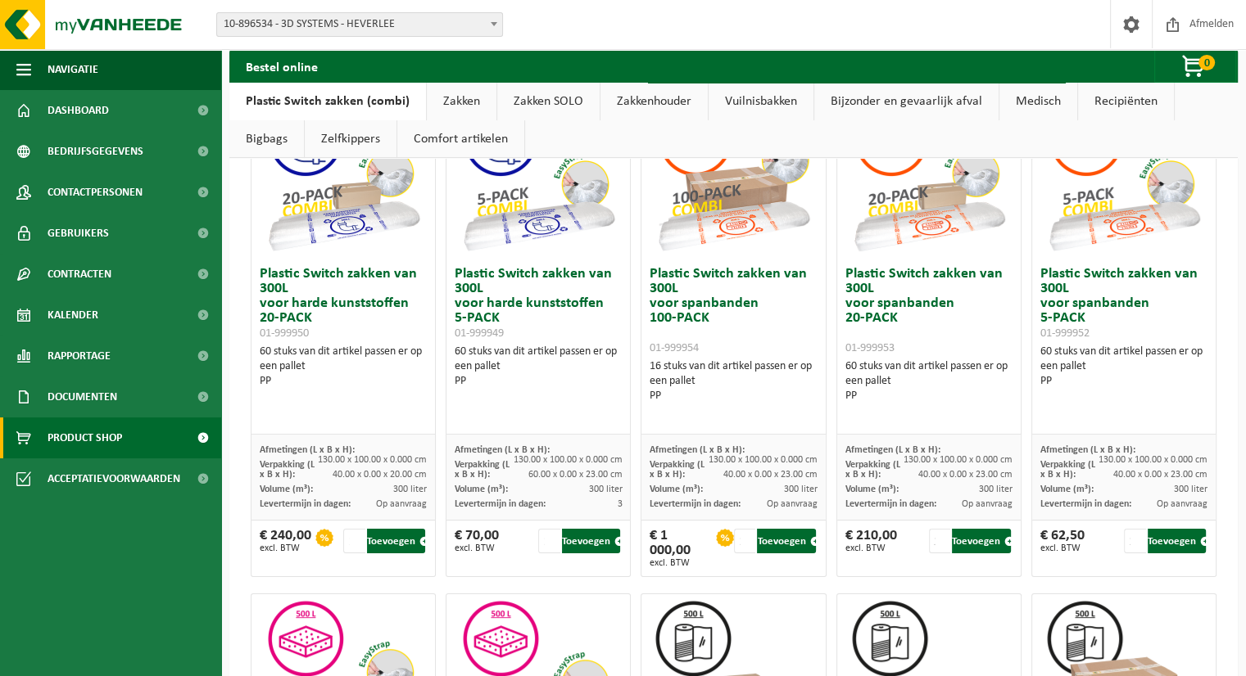
scroll to position [164, 0]
drag, startPoint x: 678, startPoint y: 305, endPoint x: 757, endPoint y: 310, distance: 78.8
click at [757, 310] on h3 "Plastic Switch zakken van 300L voor spanbanden 100-PACK 01-999954" at bounding box center [732, 311] width 167 height 88
copy h3 "spanbanden"
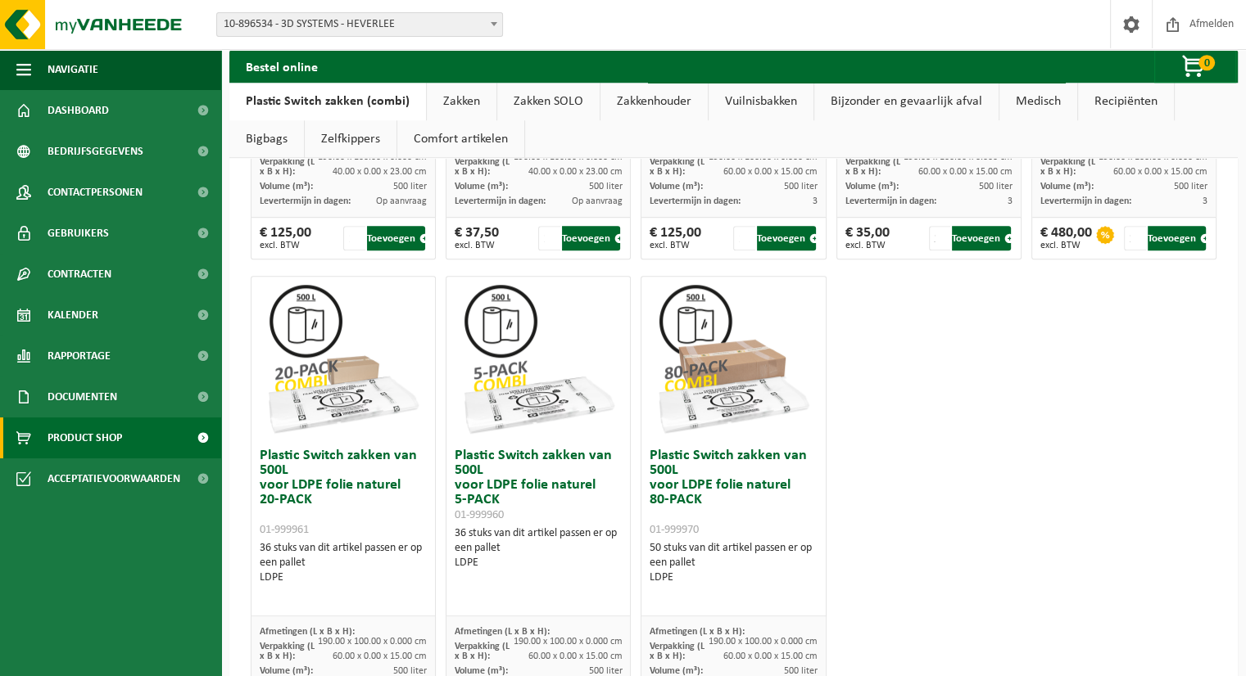
scroll to position [983, 0]
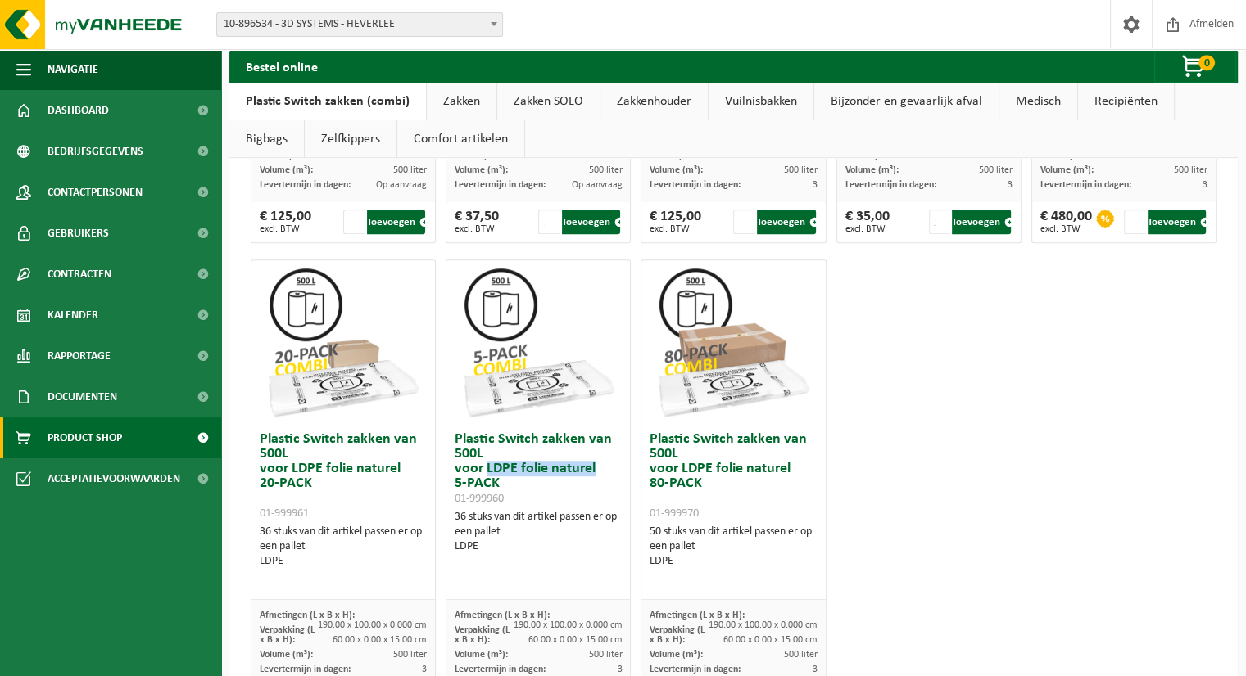
drag, startPoint x: 483, startPoint y: 469, endPoint x: 592, endPoint y: 470, distance: 108.9
click at [592, 470] on h3 "Plastic Switch zakken van 500L voor LDPE folie naturel 5-PACK 01-999960" at bounding box center [538, 469] width 167 height 74
copy h3 "LDPE folie naturel"
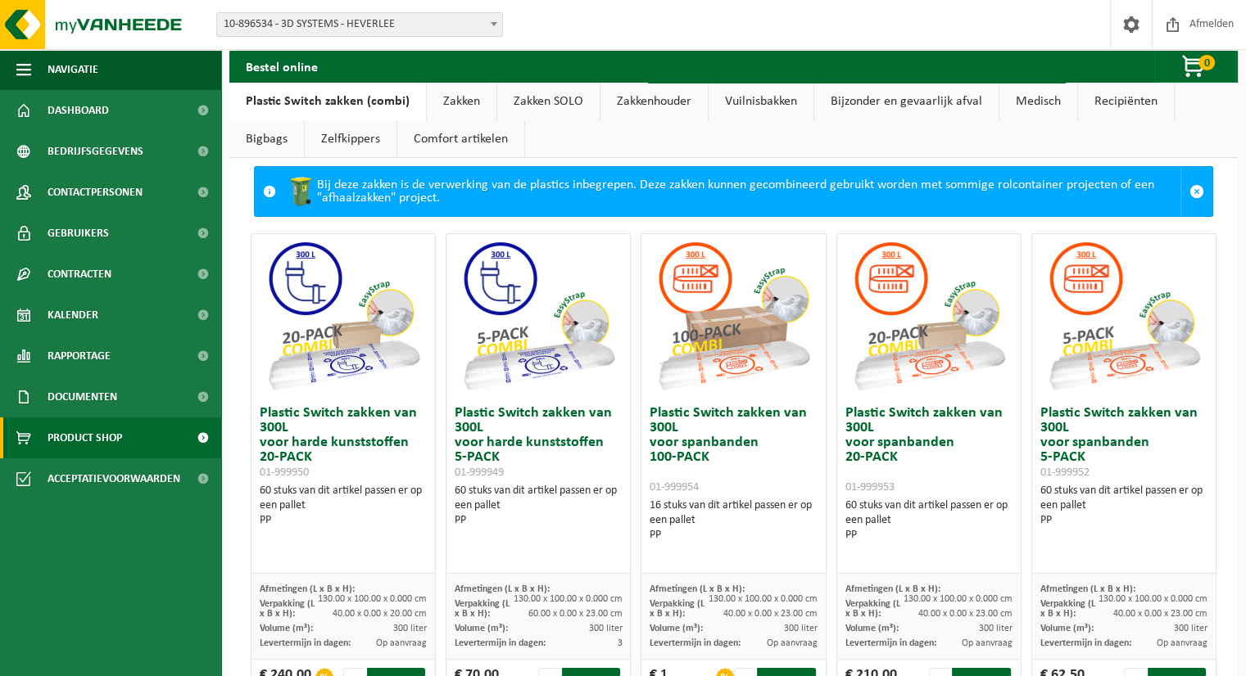
scroll to position [0, 0]
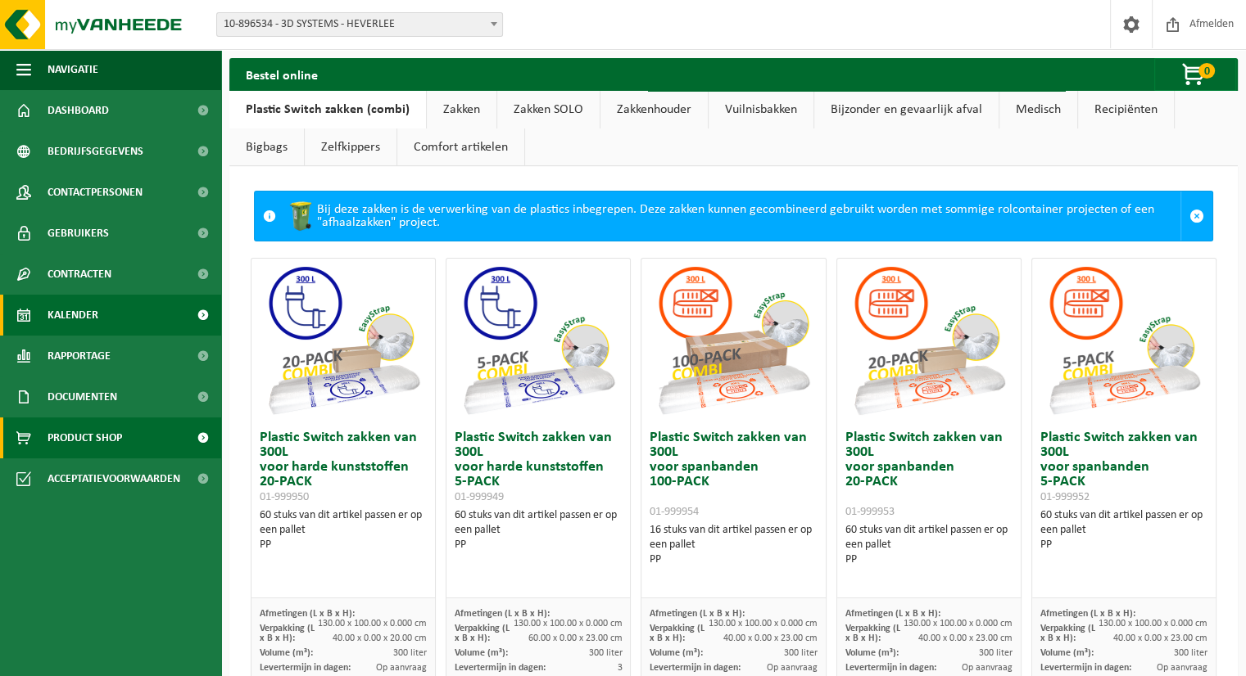
click at [102, 311] on link "Kalender" at bounding box center [110, 315] width 221 height 41
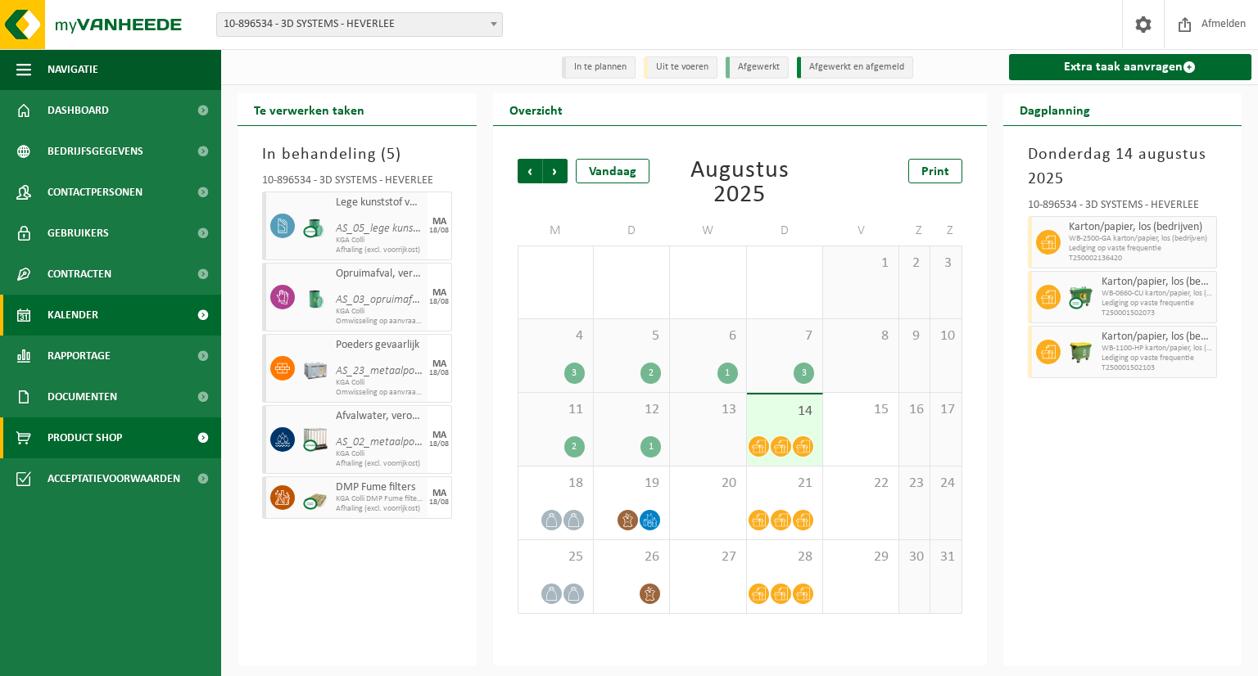
click at [120, 437] on span "Product Shop" at bounding box center [85, 438] width 75 height 41
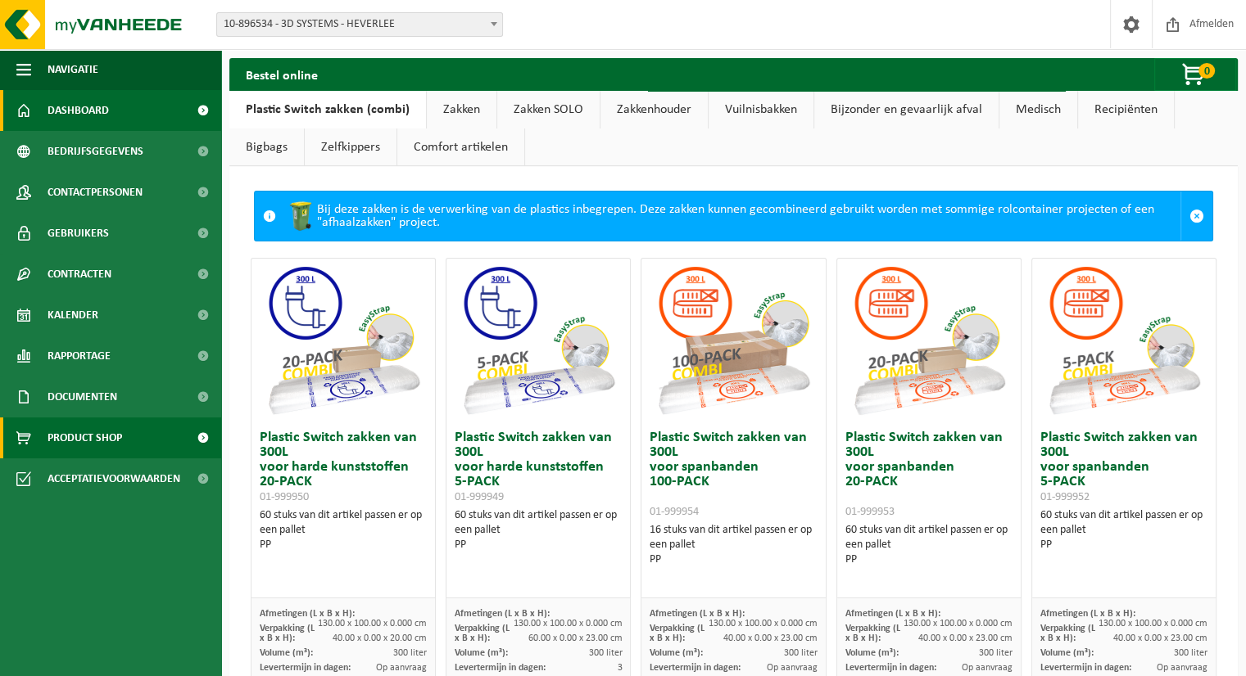
click at [123, 106] on link "Dashboard" at bounding box center [110, 110] width 221 height 41
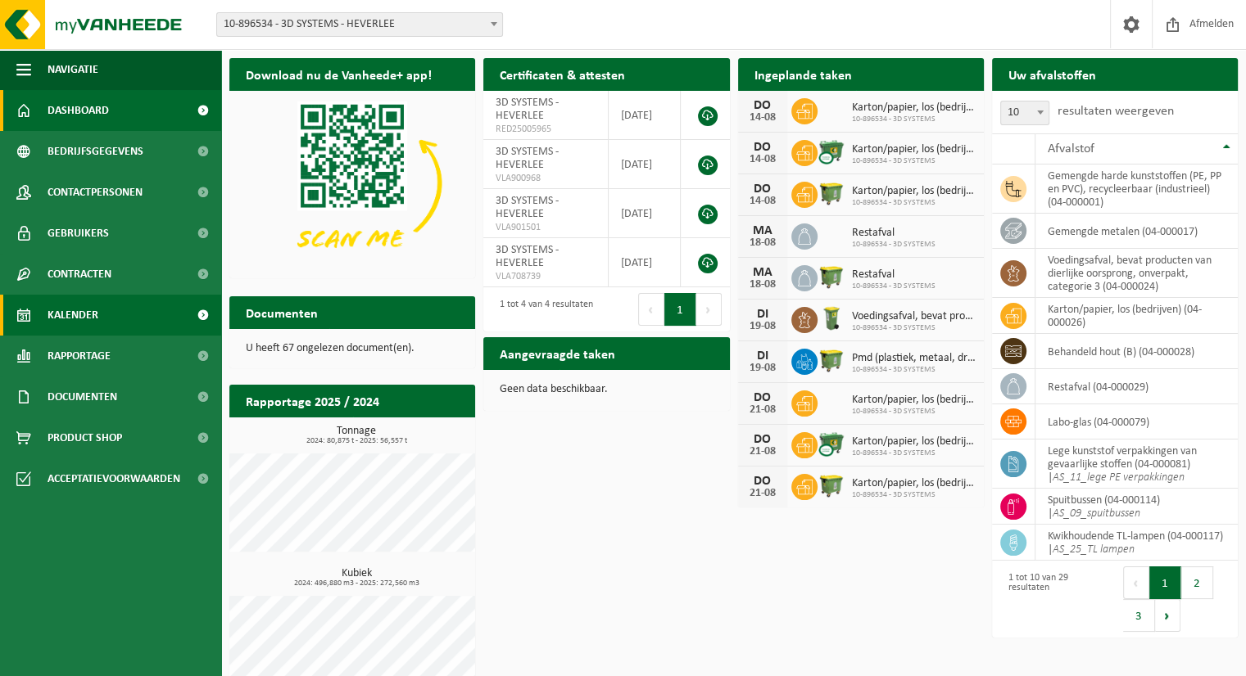
click at [97, 315] on span "Kalender" at bounding box center [73, 315] width 51 height 41
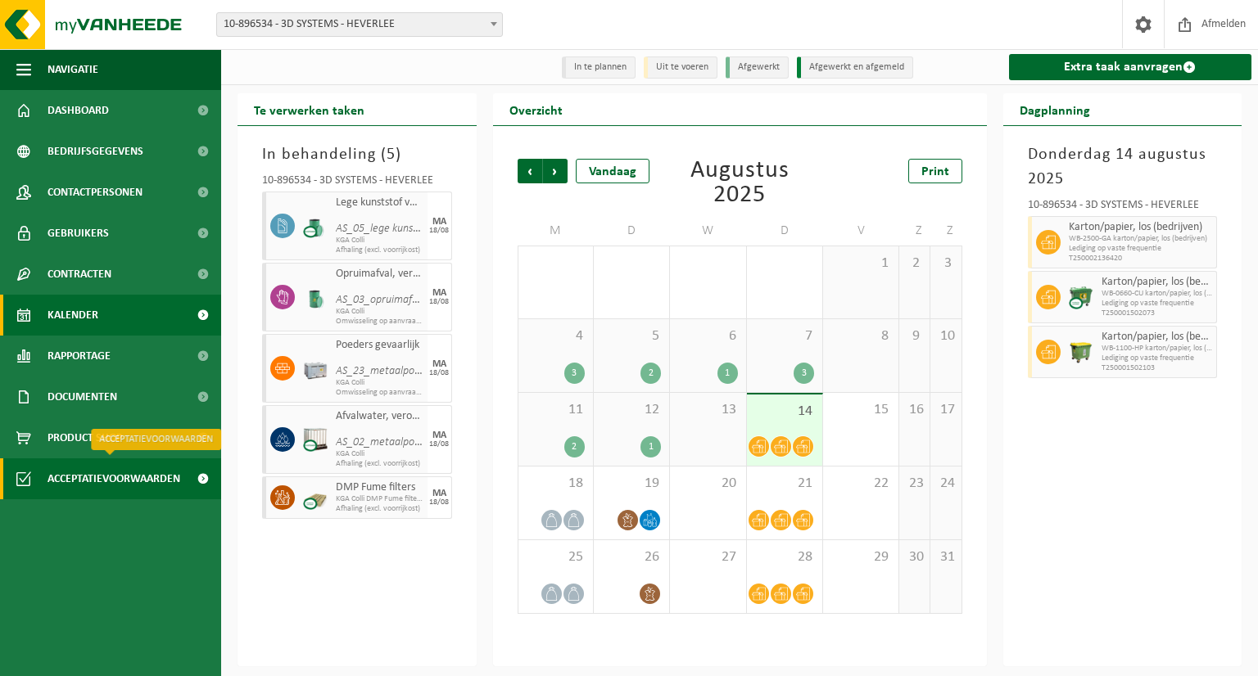
click at [108, 482] on span "Acceptatievoorwaarden" at bounding box center [114, 479] width 133 height 41
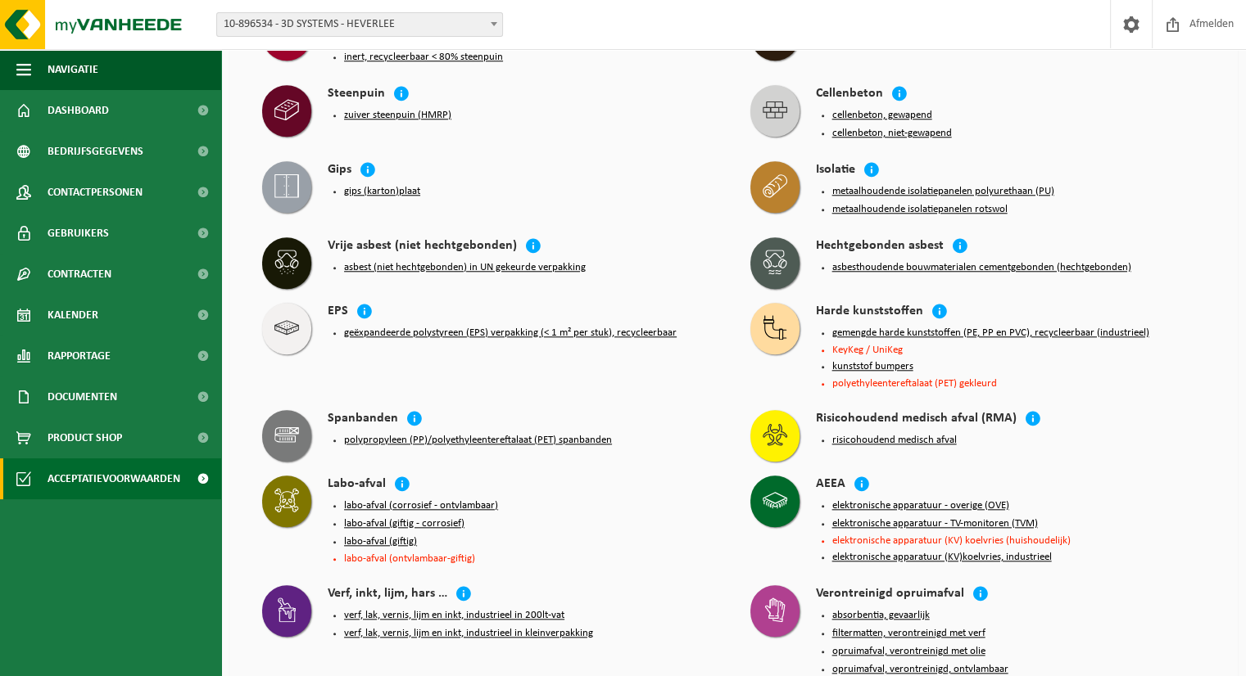
scroll to position [1556, 0]
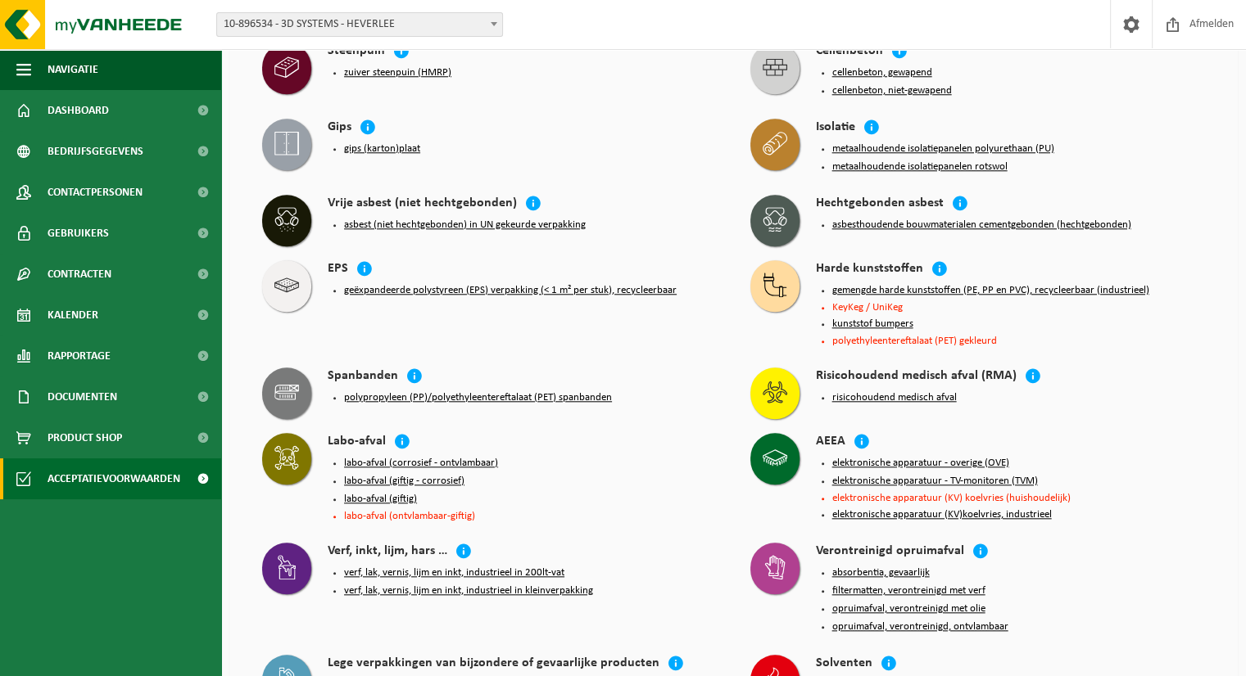
click at [448, 391] on button "polypropyleen (PP)/polyethyleentereftalaat (PET) spanbanden" at bounding box center [478, 397] width 268 height 13
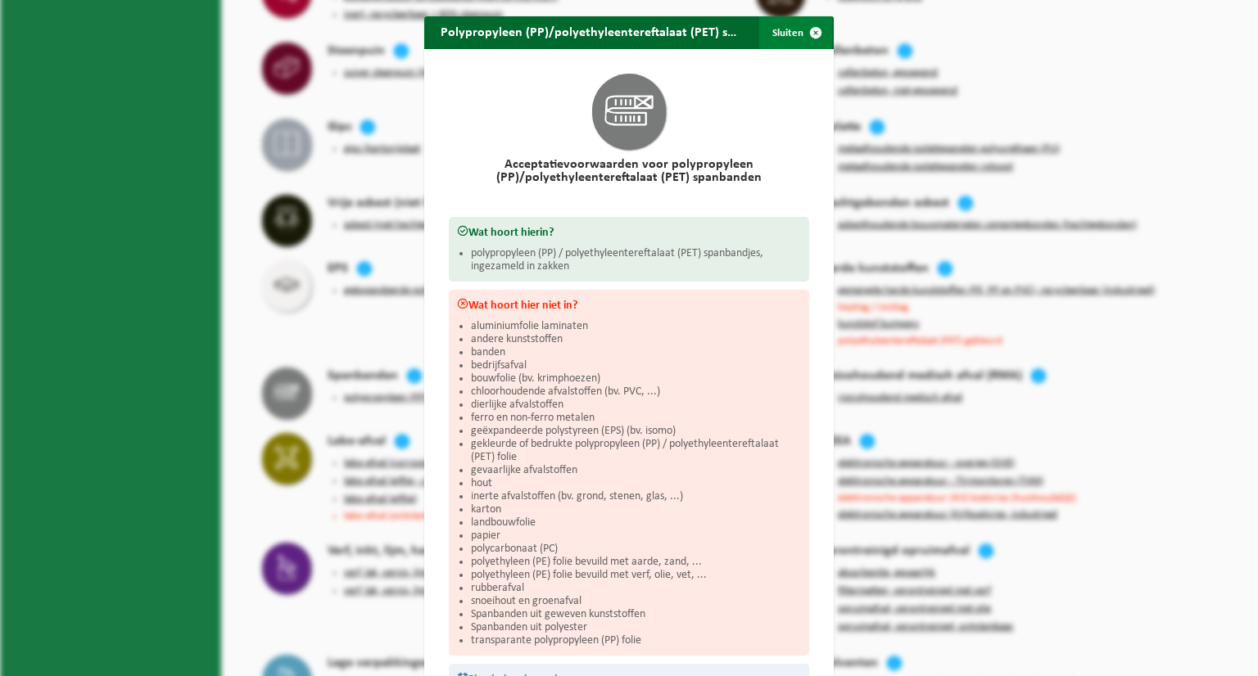
click at [810, 30] on span "button" at bounding box center [815, 32] width 33 height 33
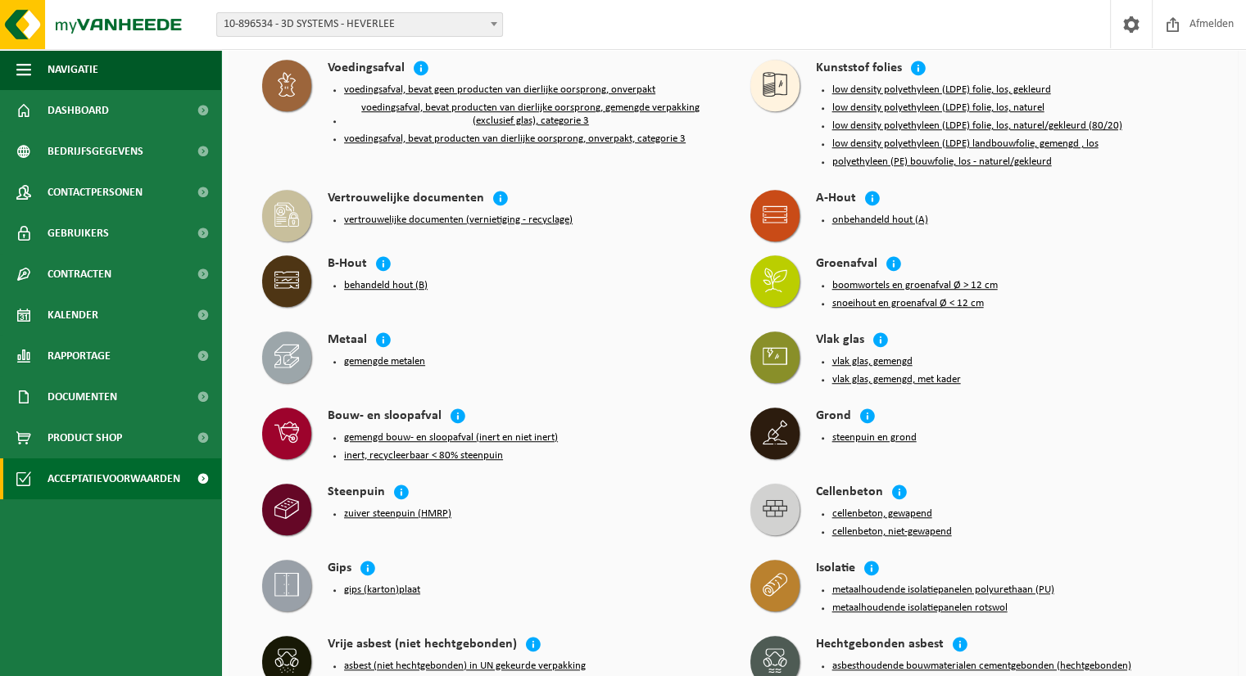
scroll to position [705, 0]
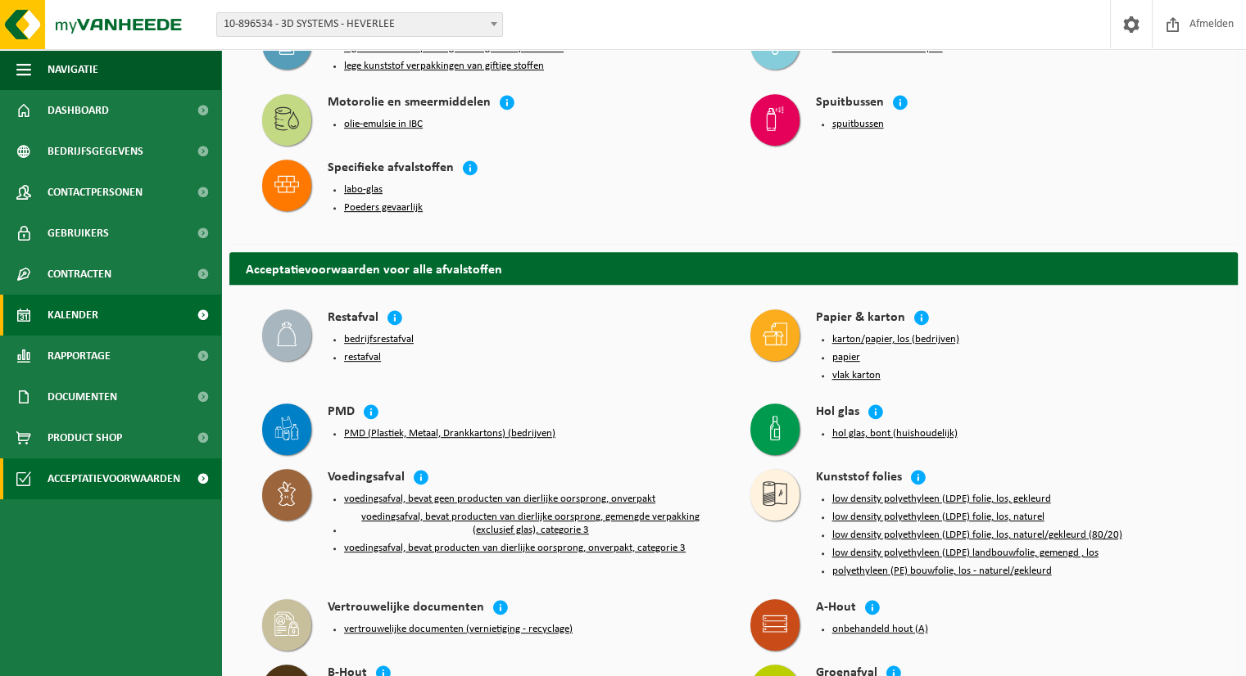
click at [95, 319] on span "Kalender" at bounding box center [73, 315] width 51 height 41
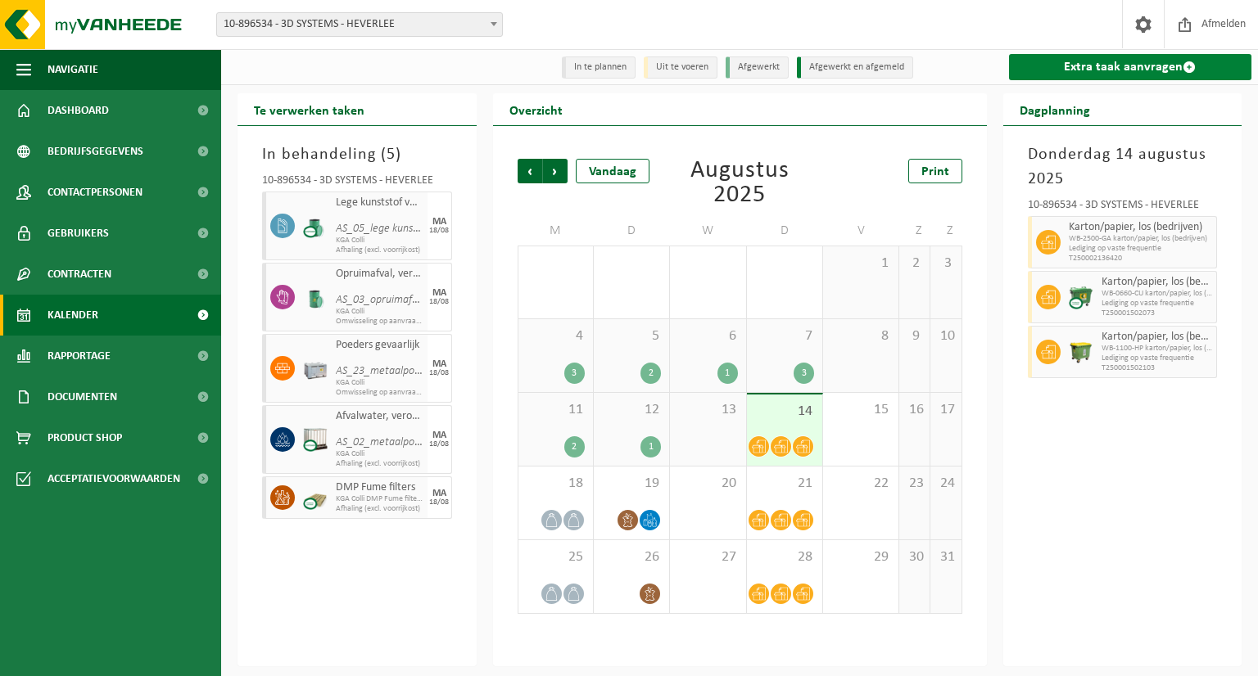
click at [1133, 75] on link "Extra taak aanvragen" at bounding box center [1130, 67] width 243 height 26
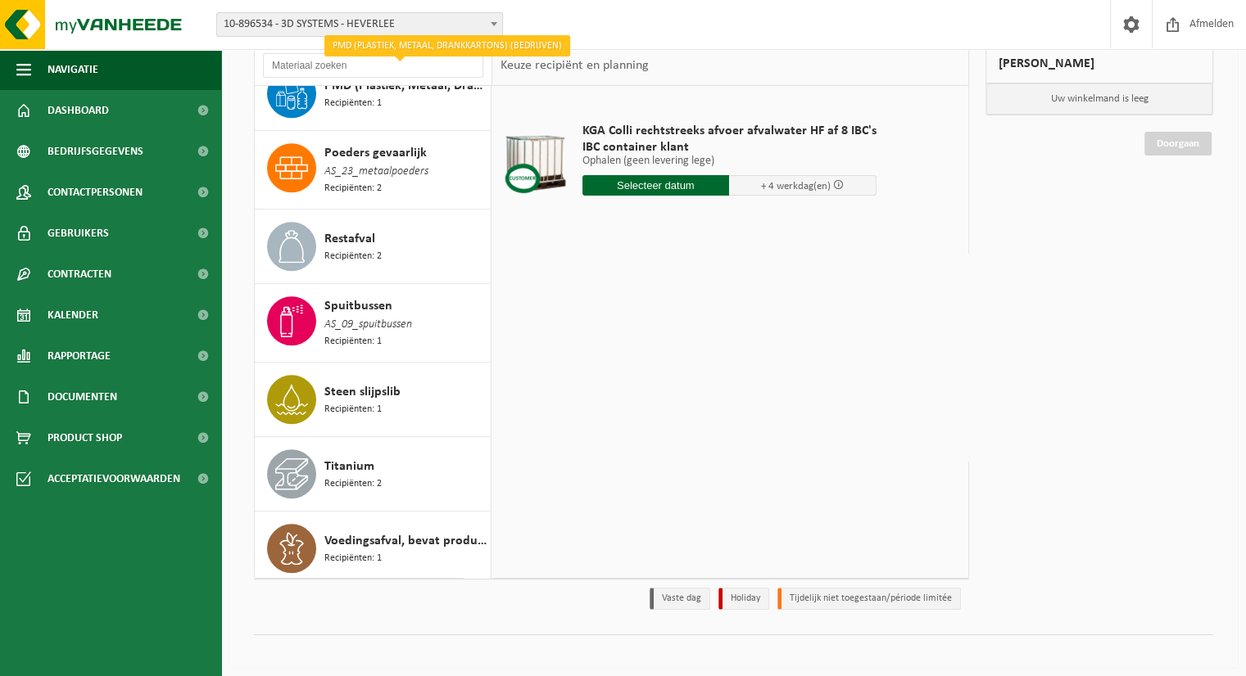
scroll to position [123, 0]
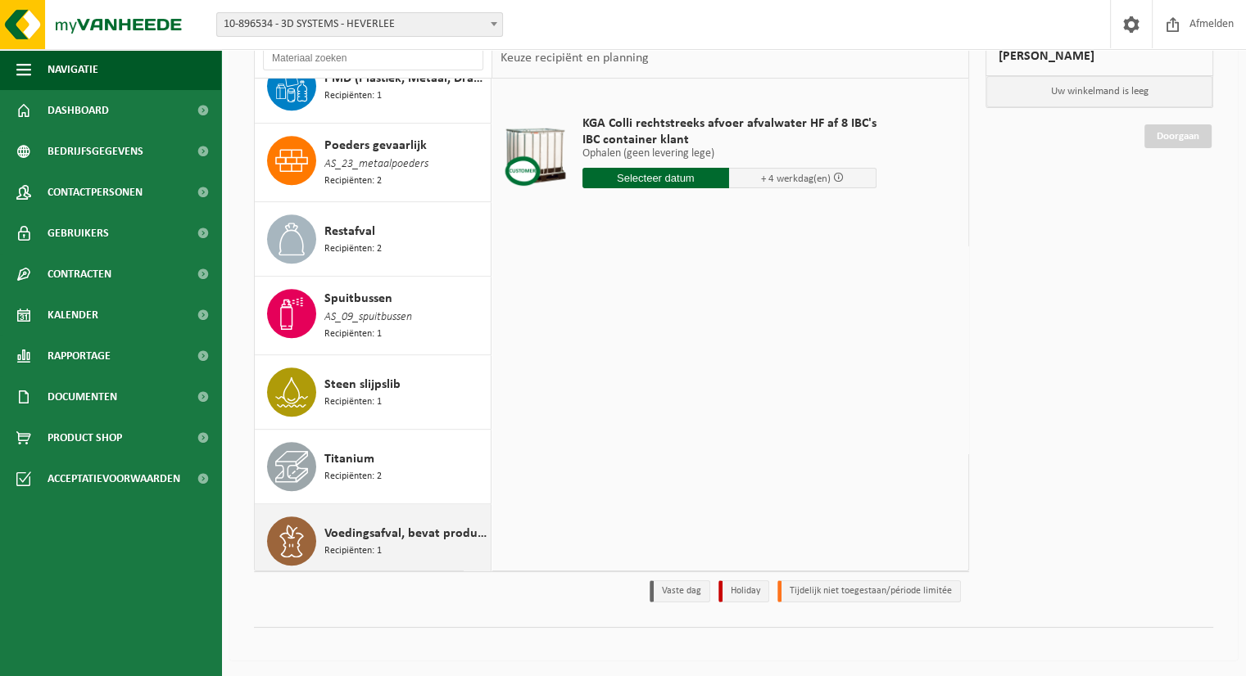
click at [377, 524] on span "Voedingsafval, bevat producten van dierlijke oorsprong, onverpakt, categorie 3" at bounding box center [405, 534] width 162 height 20
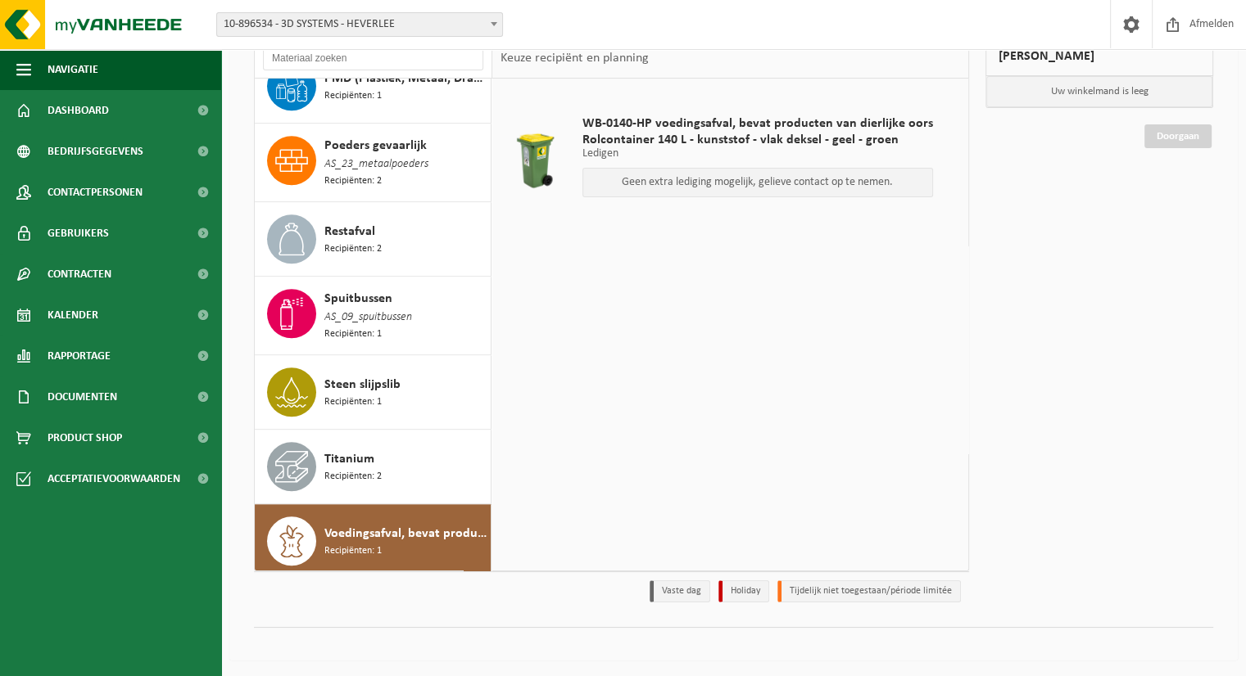
click at [539, 163] on div at bounding box center [535, 161] width 61 height 66
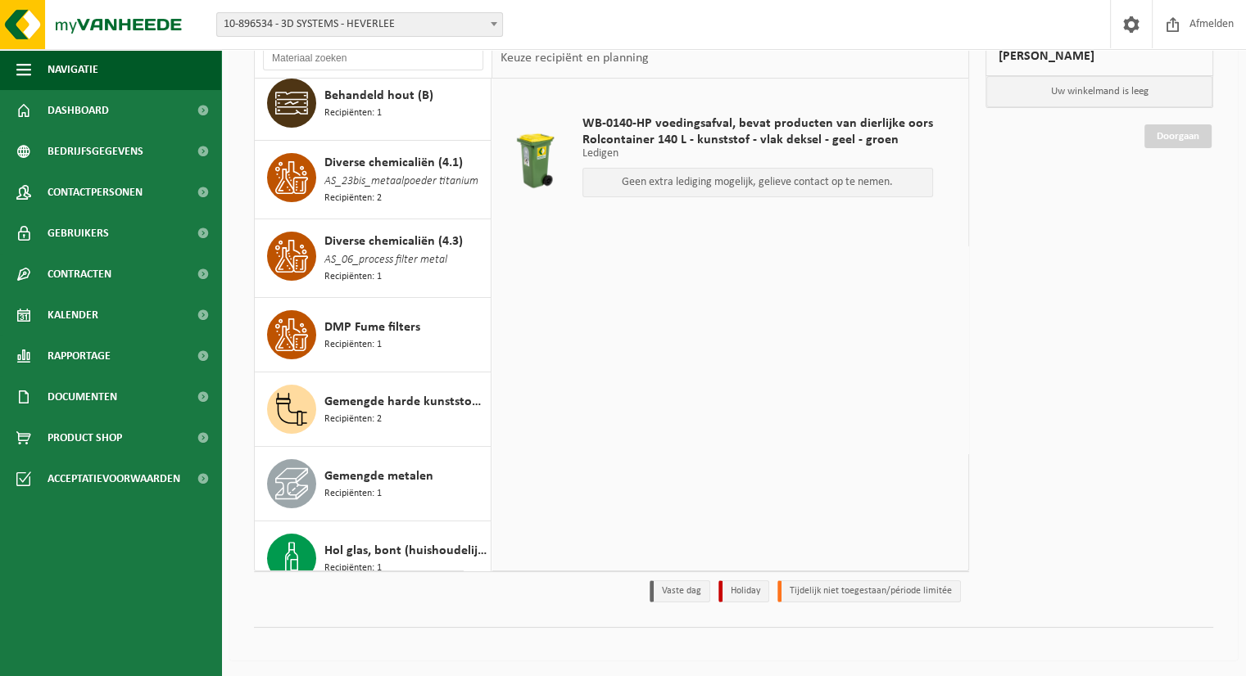
scroll to position [283, 0]
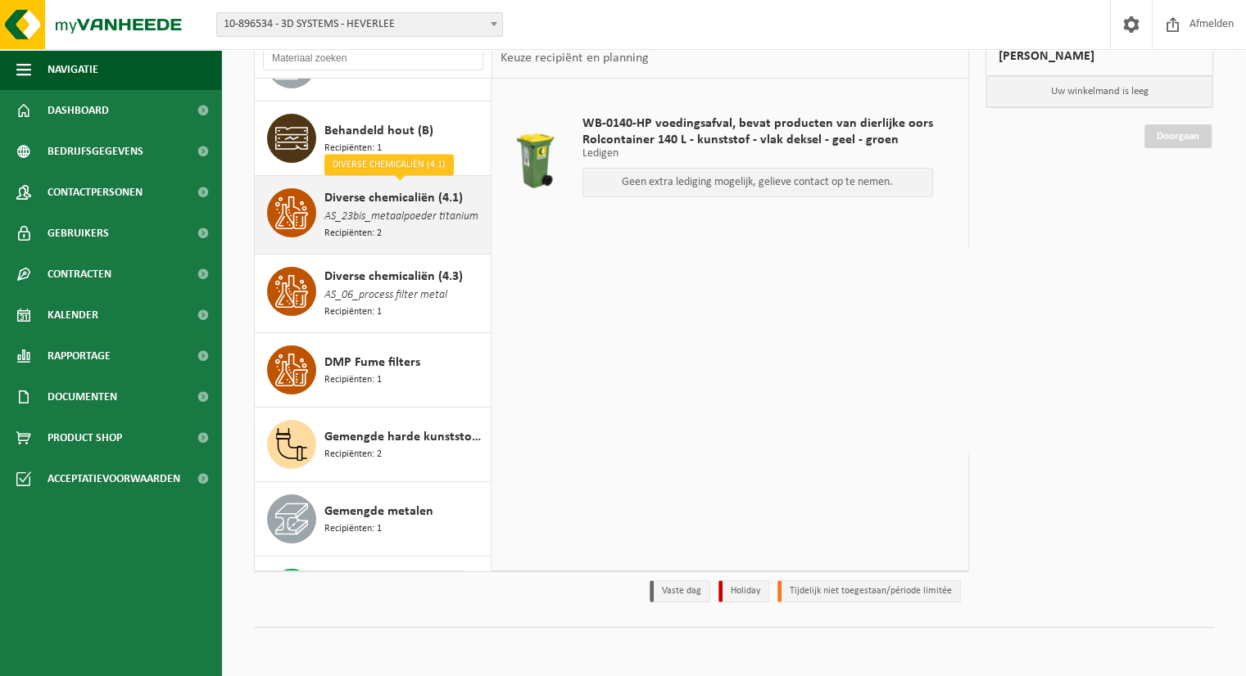
click at [389, 197] on span "Diverse chemicaliën (4.1)" at bounding box center [393, 198] width 138 height 20
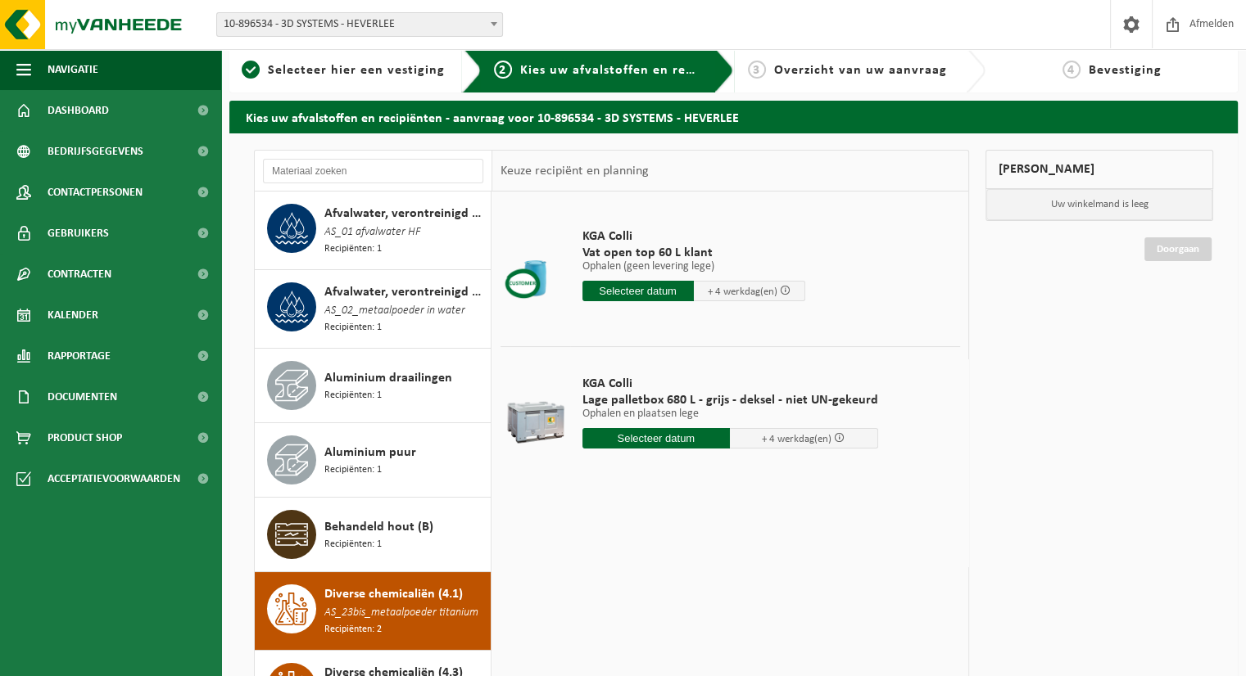
scroll to position [0, 0]
